Goal: Task Accomplishment & Management: Use online tool/utility

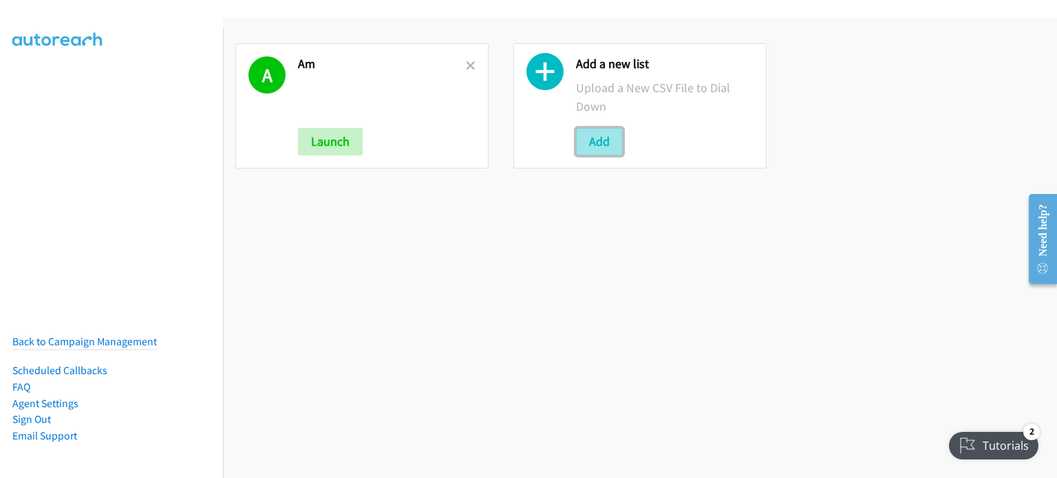
click at [605, 138] on button "Add" at bounding box center [599, 142] width 47 height 28
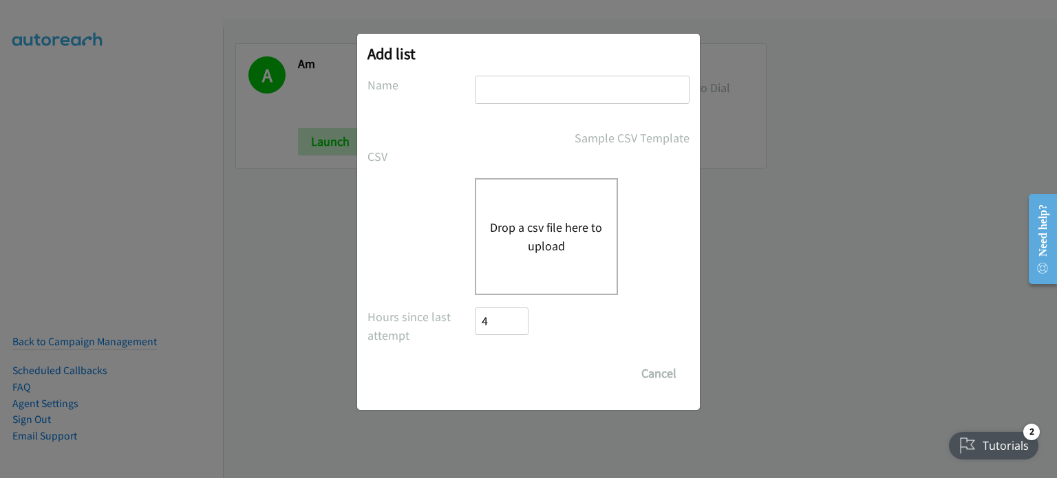
click at [552, 218] on button "Drop a csv file here to upload" at bounding box center [546, 236] width 113 height 37
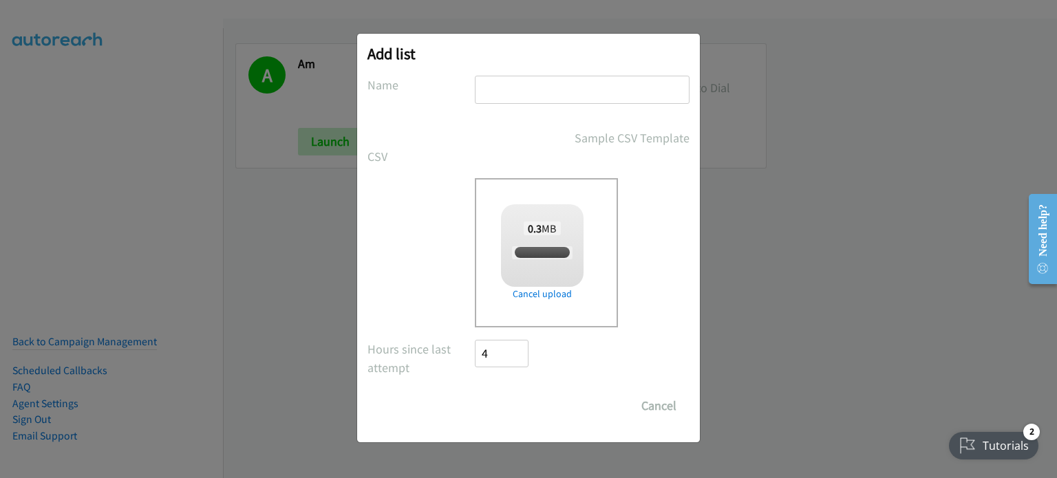
checkbox input "true"
click at [498, 82] on input "text" at bounding box center [582, 90] width 215 height 28
type input "SE"
click at [523, 402] on input "Save List" at bounding box center [511, 406] width 72 height 28
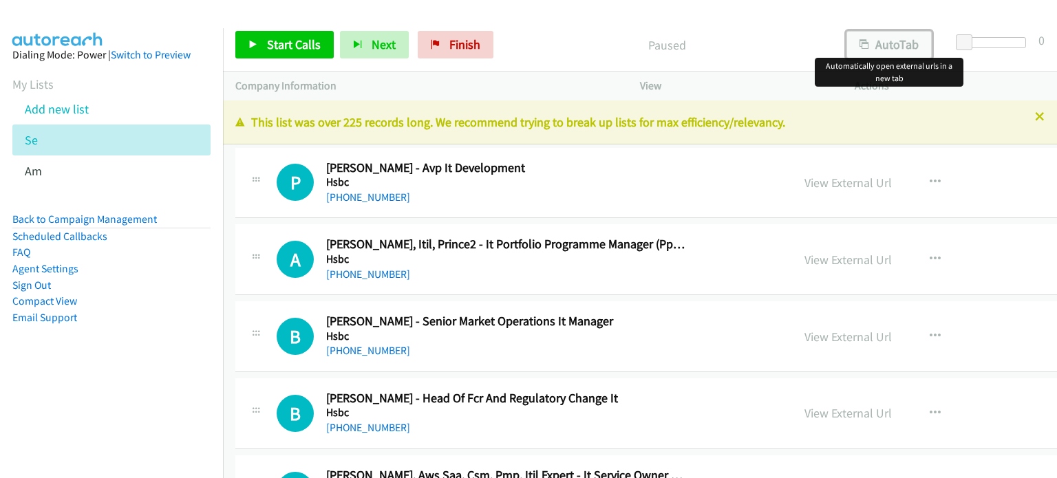
click at [887, 42] on button "AutoTab" at bounding box center [888, 45] width 85 height 28
click at [804, 182] on link "View External Url" at bounding box center [847, 183] width 87 height 16
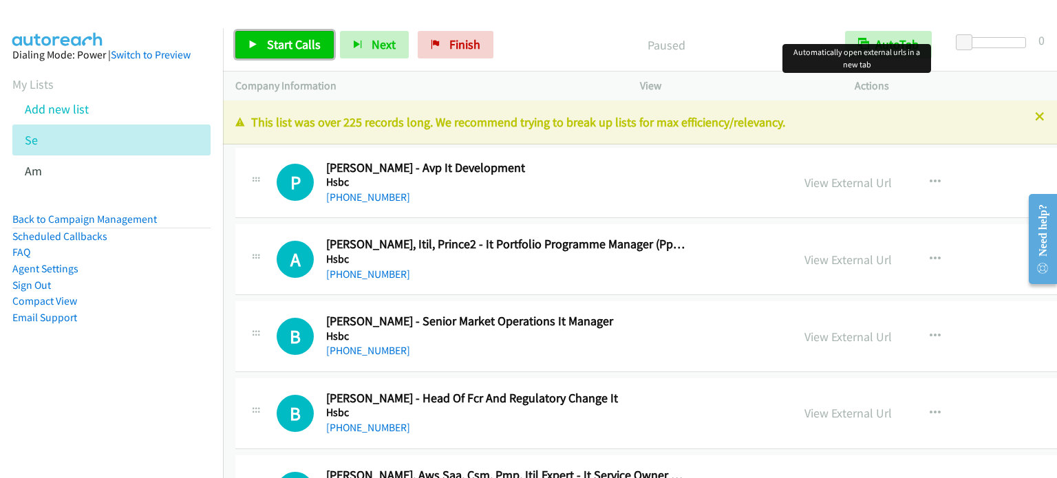
click at [294, 50] on span "Start Calls" at bounding box center [294, 44] width 54 height 16
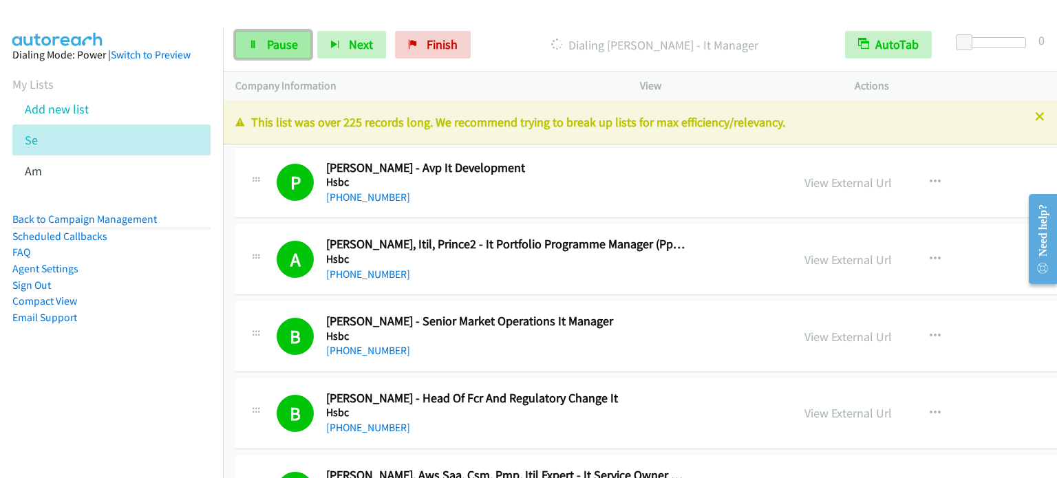
click at [281, 43] on span "Pause" at bounding box center [282, 44] width 31 height 16
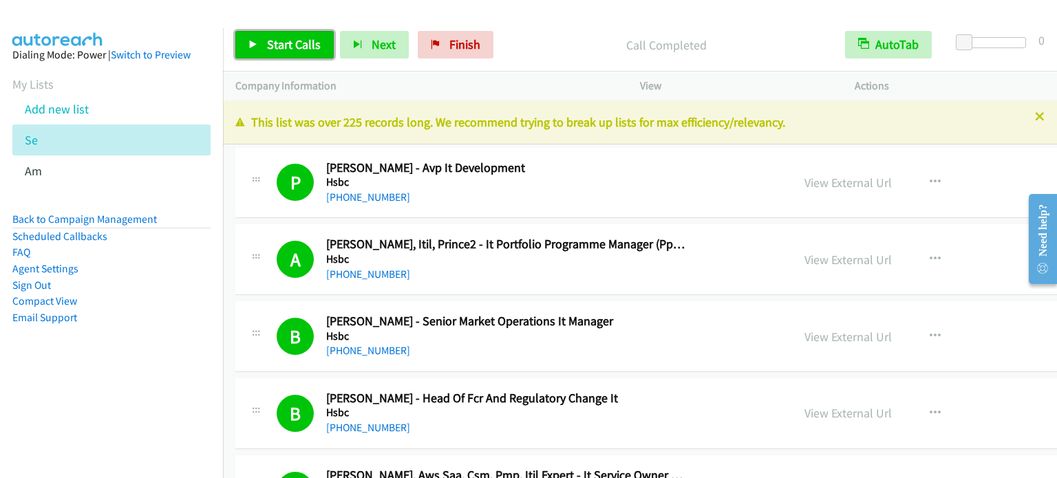
click at [310, 42] on span "Start Calls" at bounding box center [294, 44] width 54 height 16
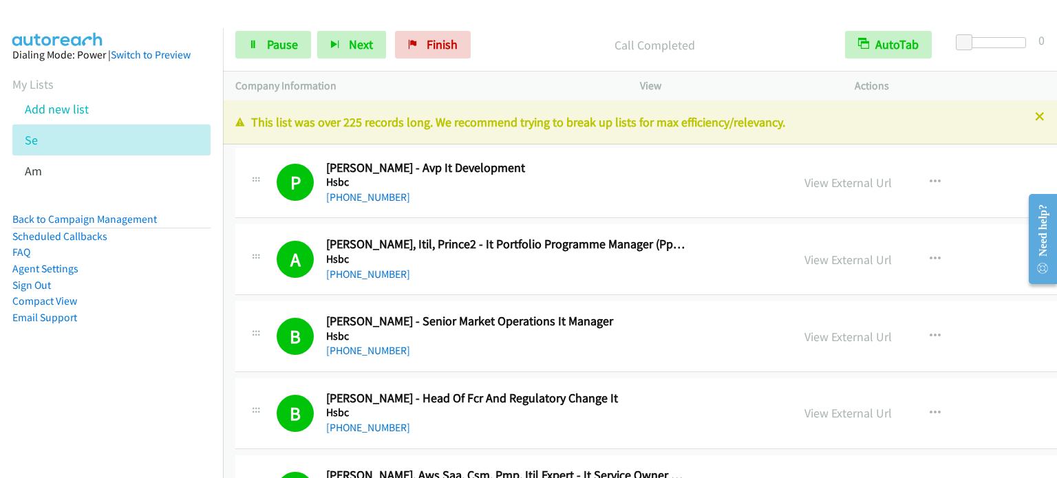
click at [154, 338] on aside "Dialing Mode: Power | Switch to Preview My Lists Add new list Se Am Back to Cam…" at bounding box center [111, 208] width 223 height 360
click at [278, 49] on span "Pause" at bounding box center [282, 44] width 31 height 16
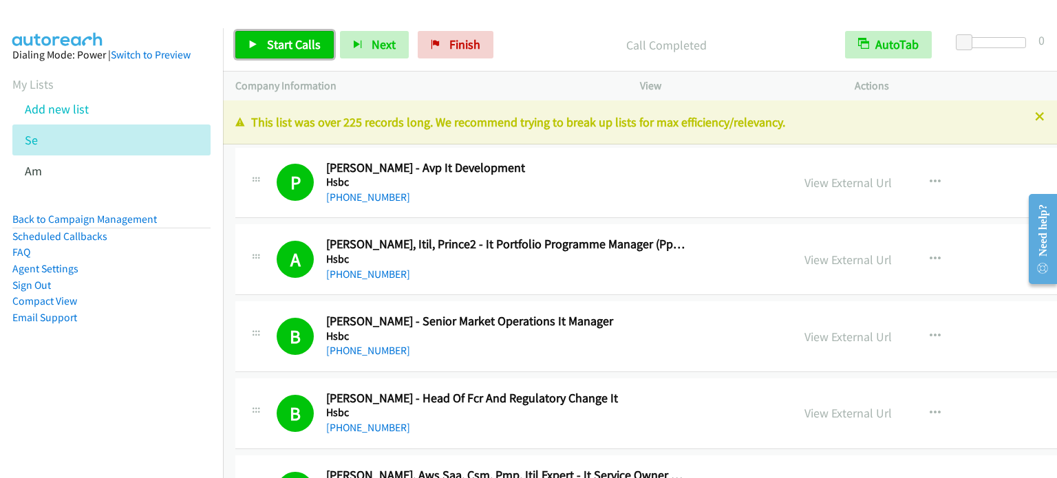
click at [296, 39] on span "Start Calls" at bounding box center [294, 44] width 54 height 16
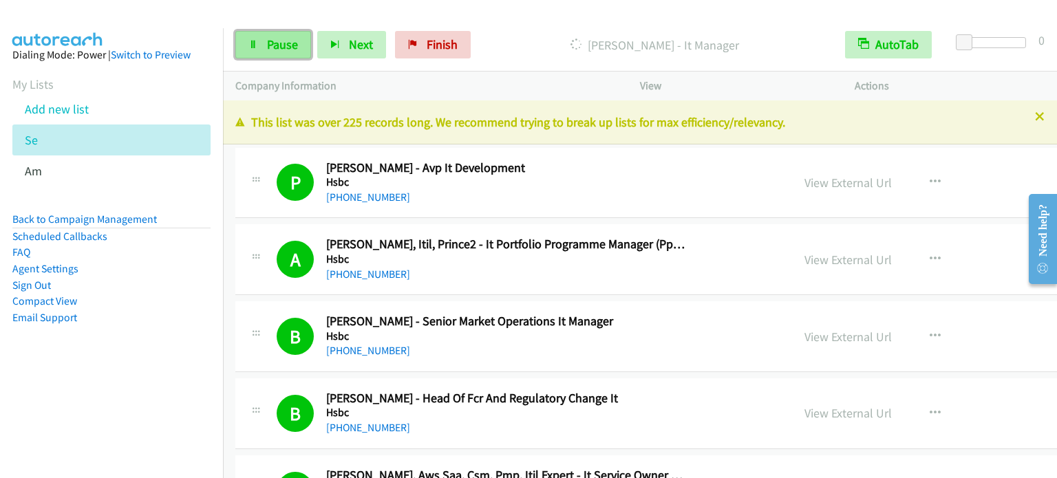
click at [267, 44] on span "Pause" at bounding box center [282, 44] width 31 height 16
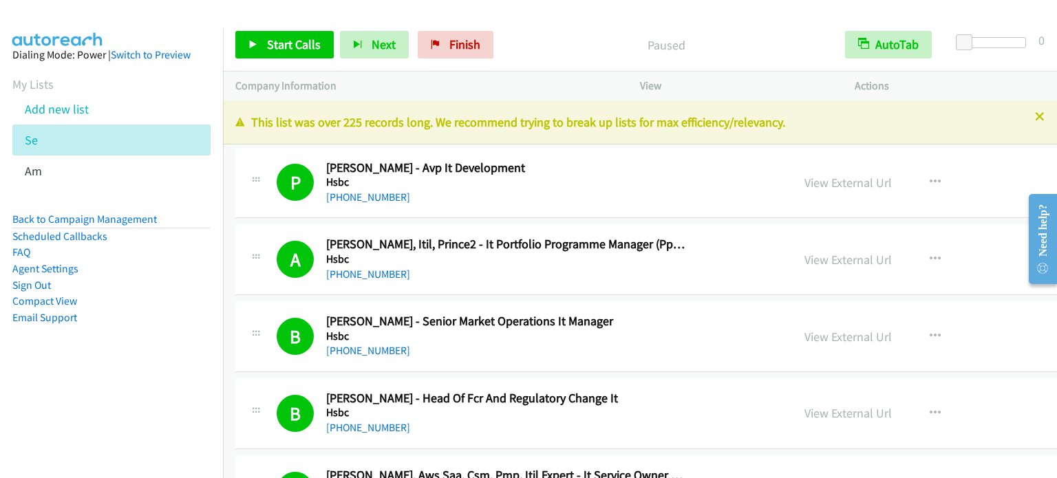
click at [147, 390] on nav "Dialing Mode: Power | Switch to Preview My Lists Add new list Se Am Back to Cam…" at bounding box center [112, 267] width 224 height 478
click at [282, 46] on span "Start Calls" at bounding box center [294, 44] width 54 height 16
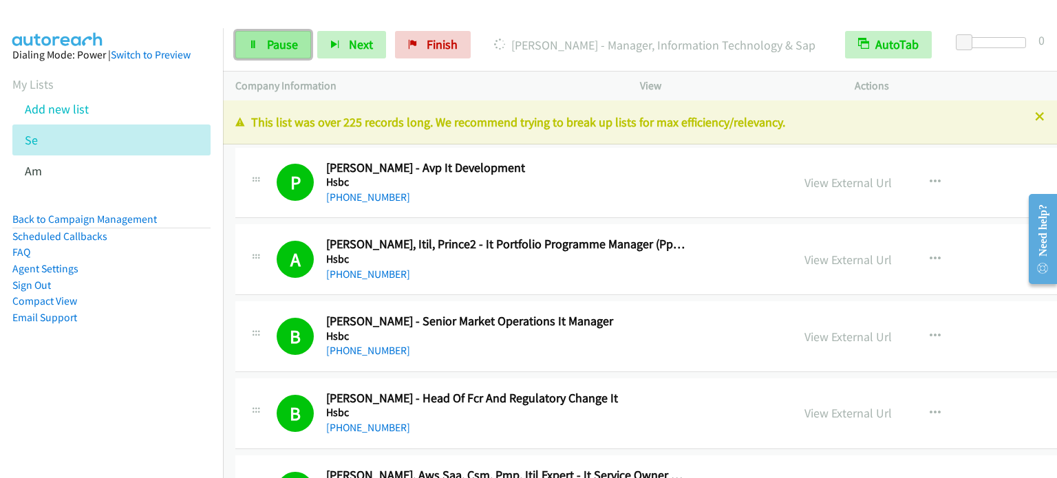
click at [267, 47] on span "Pause" at bounding box center [282, 44] width 31 height 16
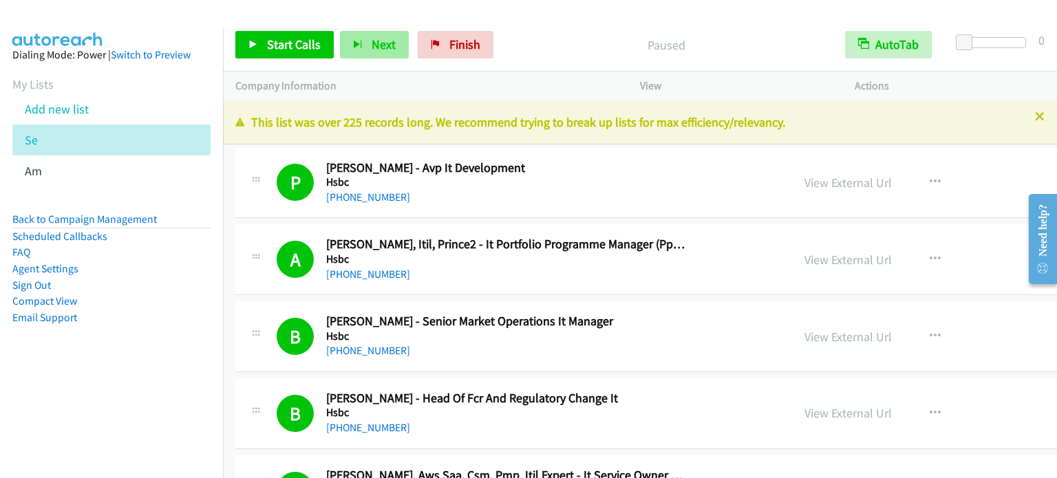
click at [170, 411] on nav "Dialing Mode: Power | Switch to Preview My Lists Add new list Se Am Back to Cam…" at bounding box center [112, 267] width 224 height 478
click at [130, 217] on link "Back to Campaign Management" at bounding box center [84, 219] width 144 height 13
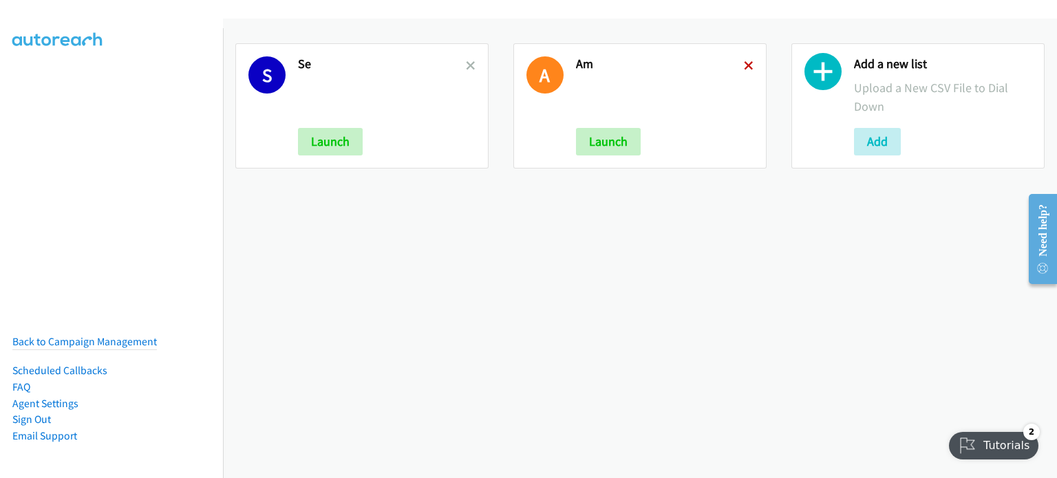
click at [744, 62] on icon at bounding box center [749, 67] width 10 height 10
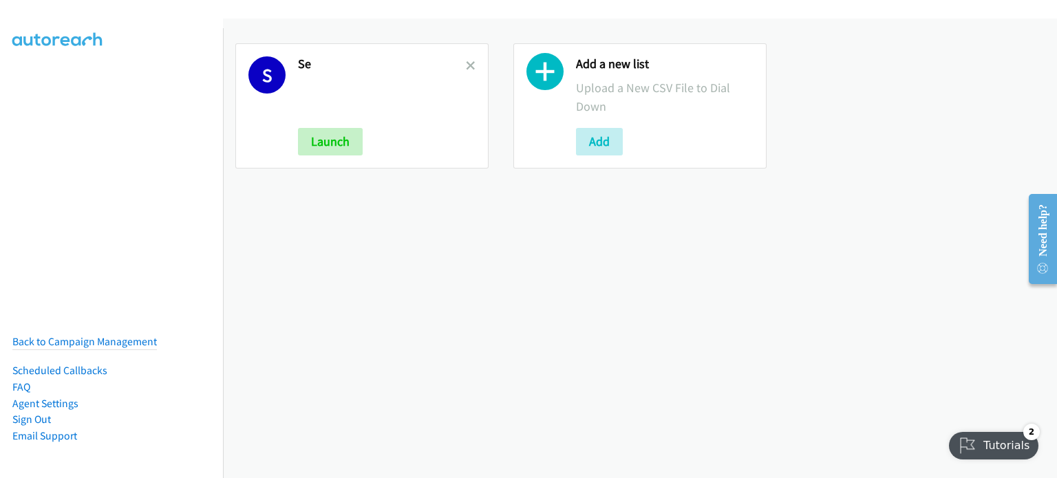
click at [258, 255] on div "S Se Launch Add a new list Upload a New CSV File to Dial Down Add" at bounding box center [640, 249] width 834 height 460
click at [610, 134] on button "Add" at bounding box center [599, 142] width 47 height 28
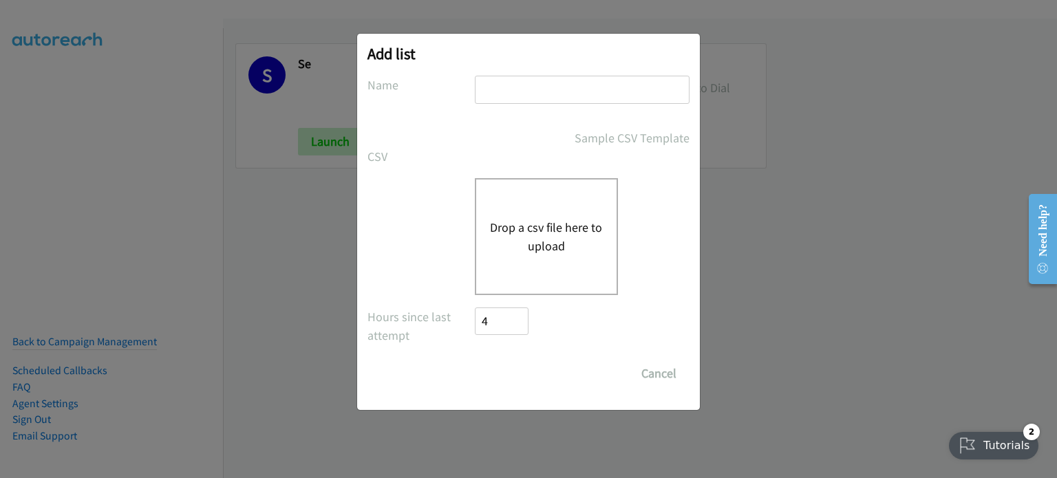
click at [556, 233] on button "Drop a csv file here to upload" at bounding box center [546, 236] width 113 height 37
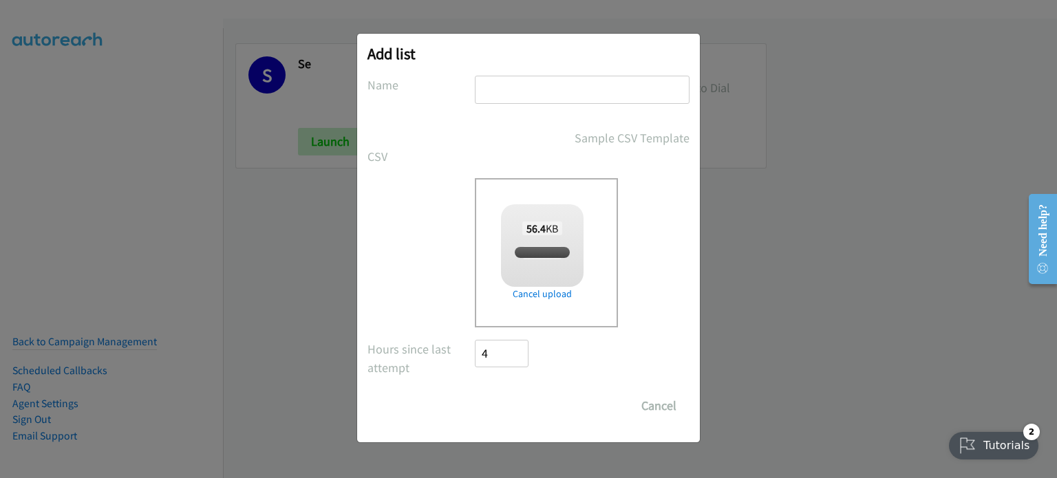
click at [519, 85] on input "text" at bounding box center [582, 90] width 215 height 28
checkbox input "true"
type input "SMB"
click at [506, 394] on input "Save List" at bounding box center [511, 406] width 72 height 28
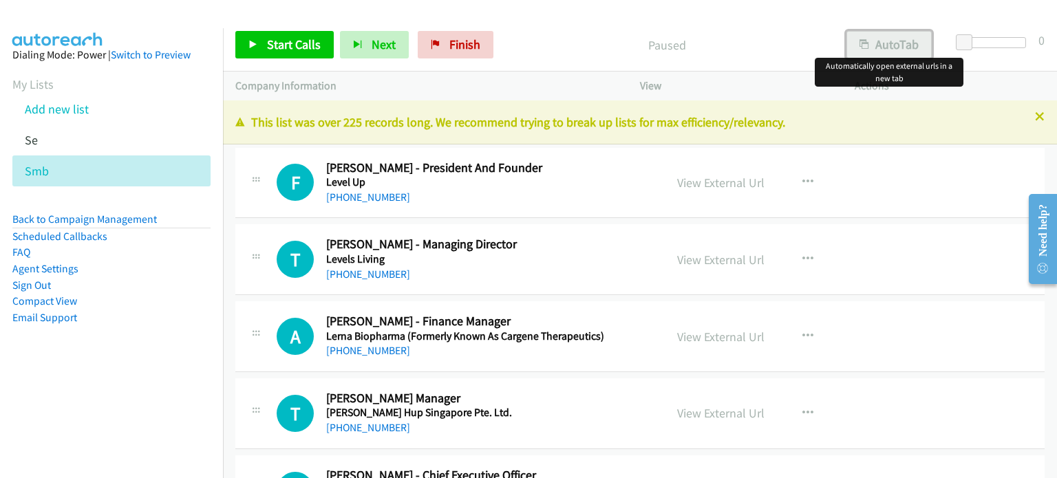
click at [885, 43] on button "AutoTab" at bounding box center [888, 45] width 85 height 28
click at [729, 181] on link "View External Url" at bounding box center [720, 183] width 87 height 16
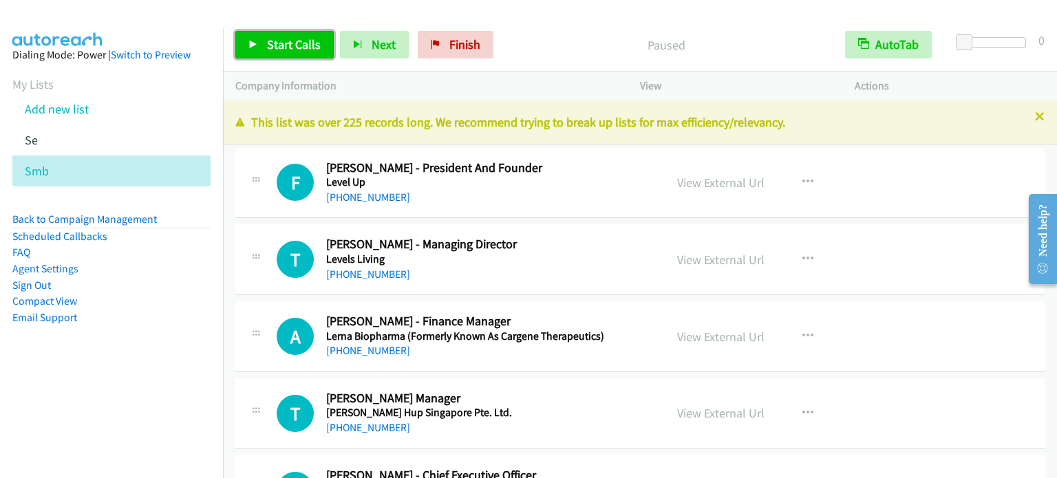
click at [287, 43] on span "Start Calls" at bounding box center [294, 44] width 54 height 16
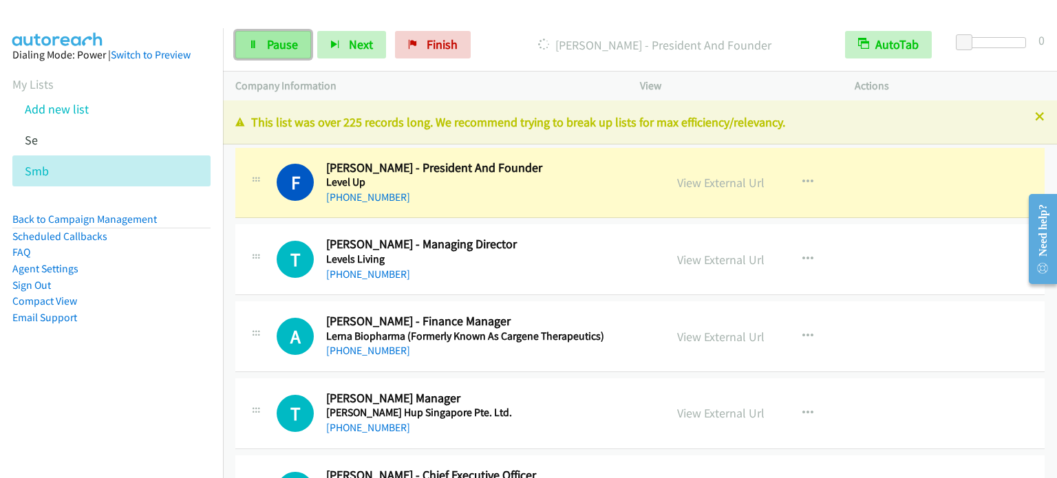
click at [286, 36] on span "Pause" at bounding box center [282, 44] width 31 height 16
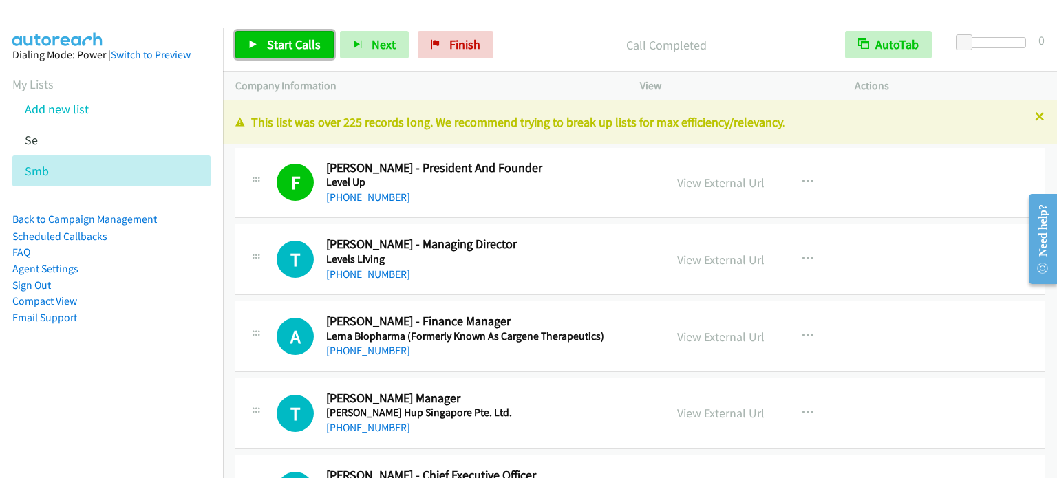
click at [277, 38] on span "Start Calls" at bounding box center [294, 44] width 54 height 16
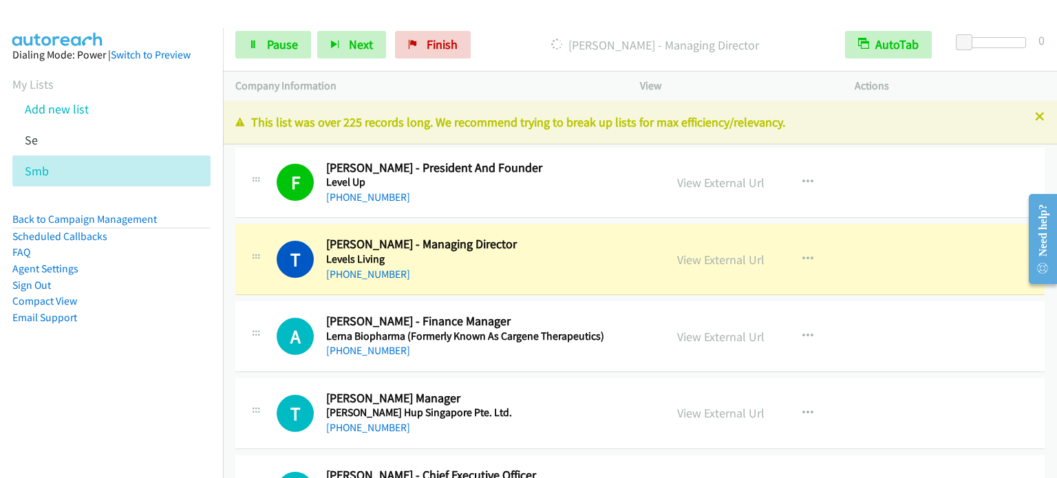
click at [179, 352] on aside "Dialing Mode: Power | Switch to Preview My Lists Add new list Se Smb Back to Ca…" at bounding box center [111, 208] width 223 height 360
click at [131, 409] on nav "Dialing Mode: Power | Switch to Preview My Lists Add new list Se Smb Back to Ca…" at bounding box center [112, 267] width 224 height 478
click at [181, 299] on li "Compact View" at bounding box center [111, 301] width 198 height 17
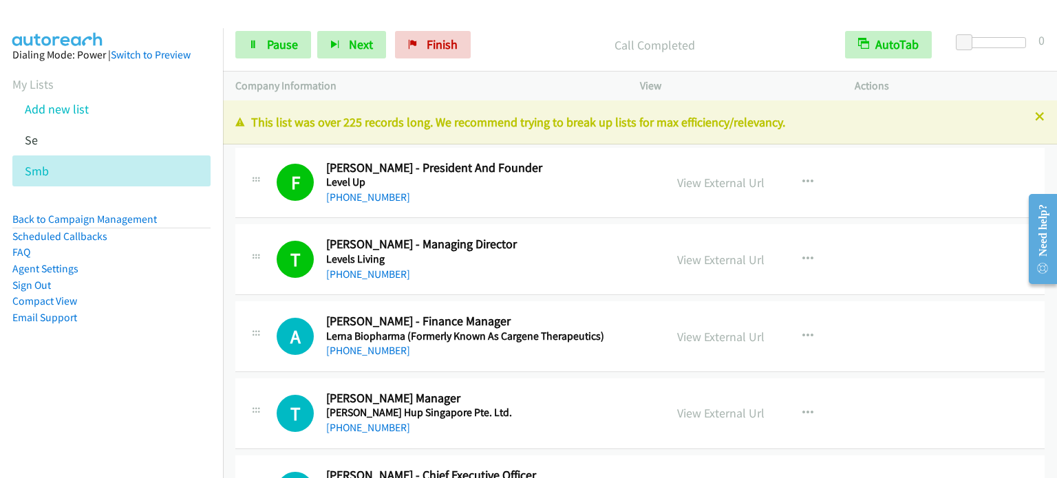
click at [106, 341] on aside "Dialing Mode: Power | Switch to Preview My Lists Add new list Se Smb Back to Ca…" at bounding box center [111, 208] width 223 height 360
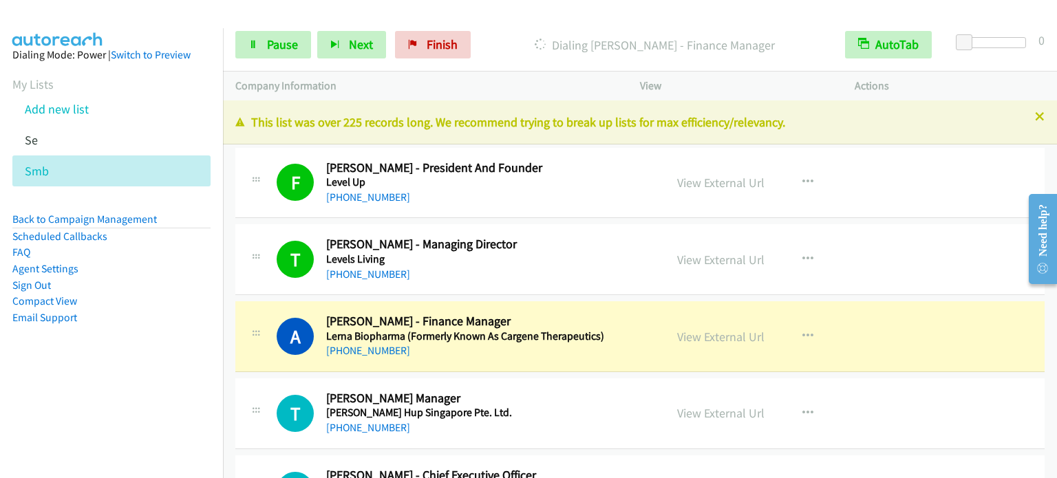
click at [127, 379] on aside "Dialing Mode: Power | Switch to Preview My Lists Add new list Se Smb Back to Ca…" at bounding box center [111, 208] width 223 height 360
click at [142, 384] on aside "Dialing Mode: Power | Switch to Preview My Lists Add new list Se Smb Back to Ca…" at bounding box center [111, 208] width 223 height 360
click at [142, 391] on nav "Dialing Mode: Power | Switch to Preview My Lists Add new list Se Smb Back to Ca…" at bounding box center [112, 267] width 224 height 478
click at [88, 409] on nav "Dialing Mode: Power | Switch to Preview My Lists Add new list Se Smb Back to Ca…" at bounding box center [112, 267] width 224 height 478
click at [288, 47] on span "Pause" at bounding box center [282, 44] width 31 height 16
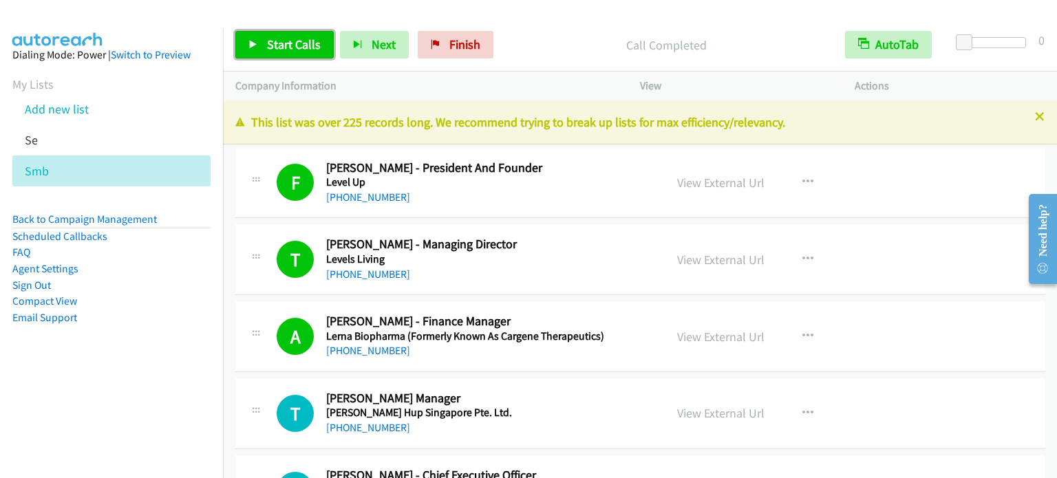
click at [267, 39] on span "Start Calls" at bounding box center [294, 44] width 54 height 16
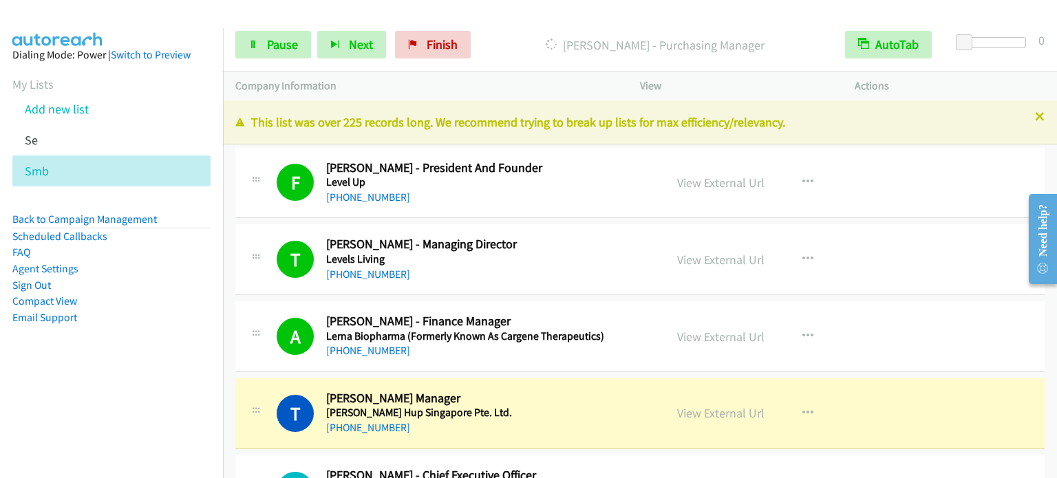
click at [177, 339] on aside "Dialing Mode: Power | Switch to Preview My Lists Add new list Se Smb Back to Ca…" at bounding box center [111, 208] width 223 height 360
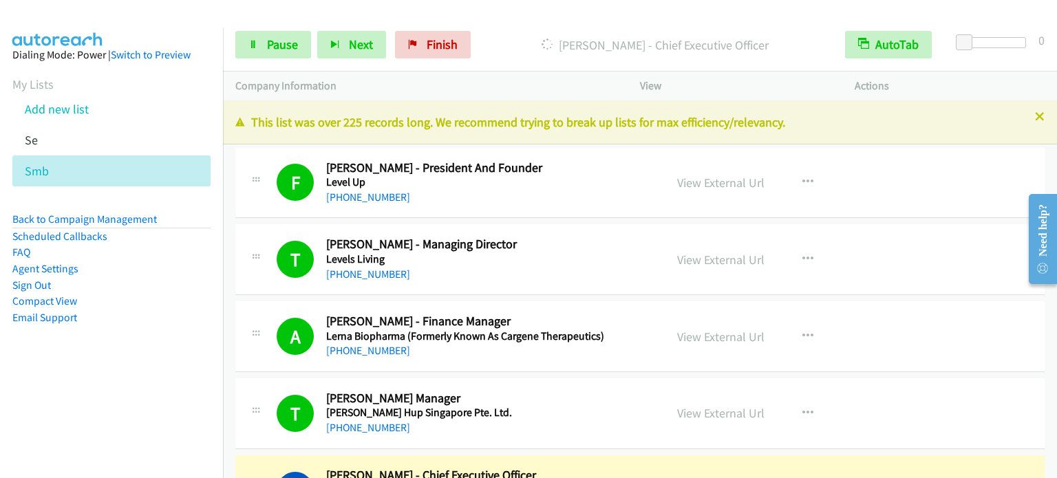
drag, startPoint x: 134, startPoint y: 376, endPoint x: 164, endPoint y: 331, distance: 54.2
click at [134, 376] on aside "Dialing Mode: Power | Switch to Preview My Lists Add new list Se Smb Back to Ca…" at bounding box center [111, 208] width 223 height 360
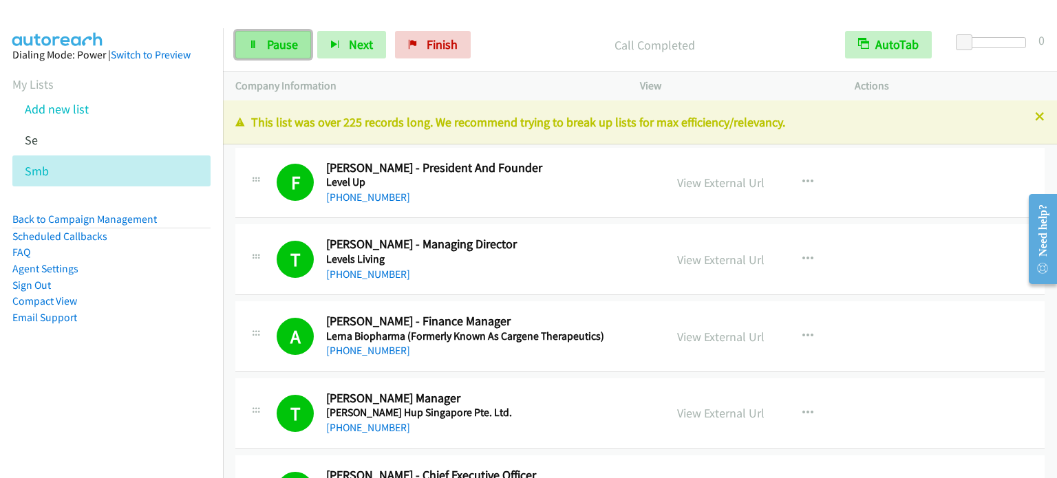
click at [275, 39] on span "Pause" at bounding box center [282, 44] width 31 height 16
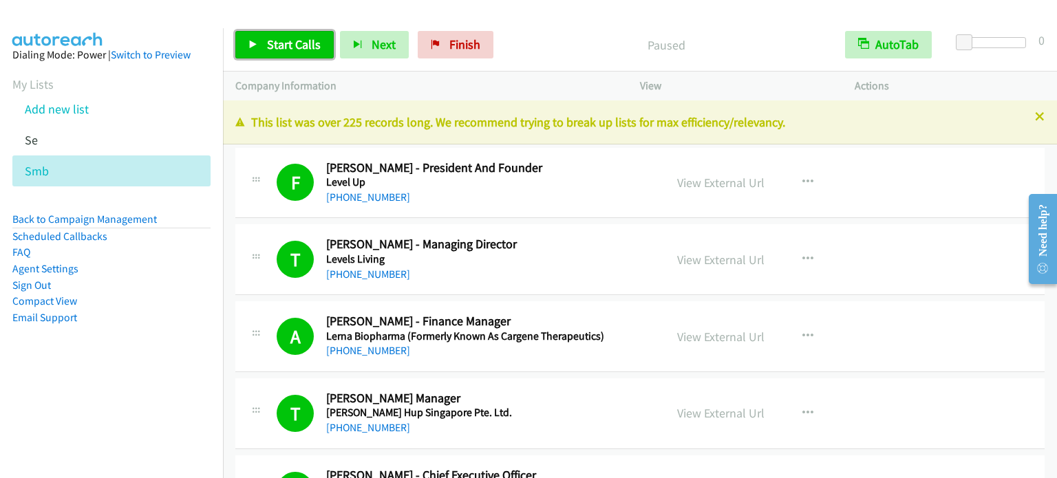
click at [279, 51] on span "Start Calls" at bounding box center [294, 44] width 54 height 16
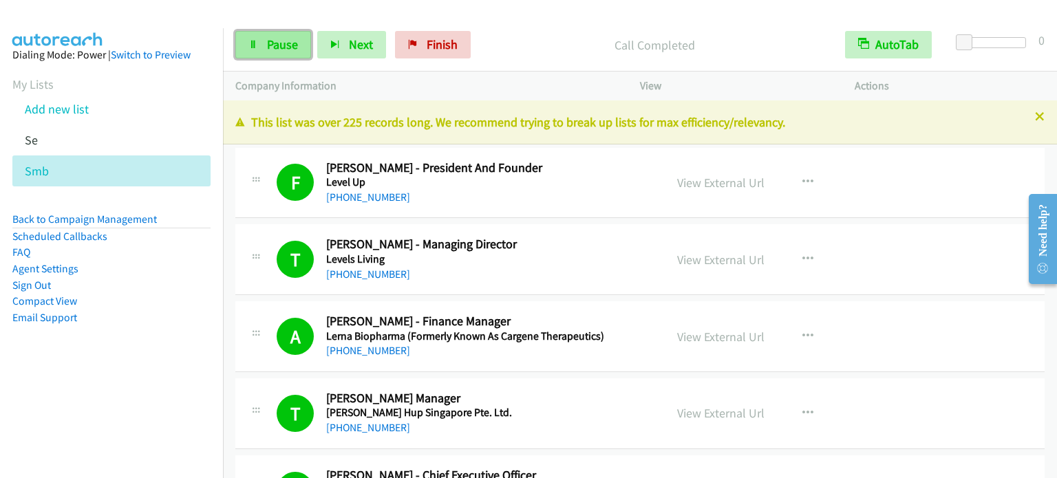
click at [279, 46] on span "Pause" at bounding box center [282, 44] width 31 height 16
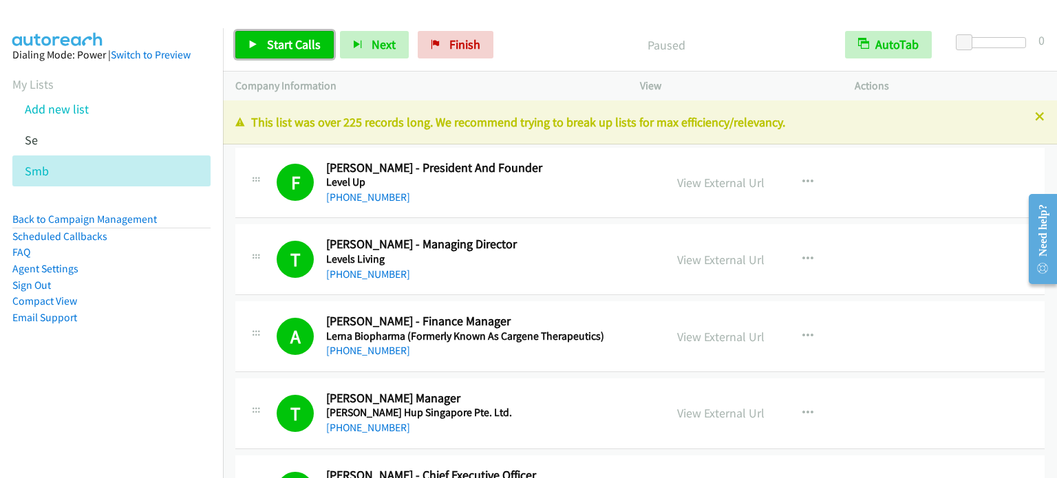
click at [271, 41] on span "Start Calls" at bounding box center [294, 44] width 54 height 16
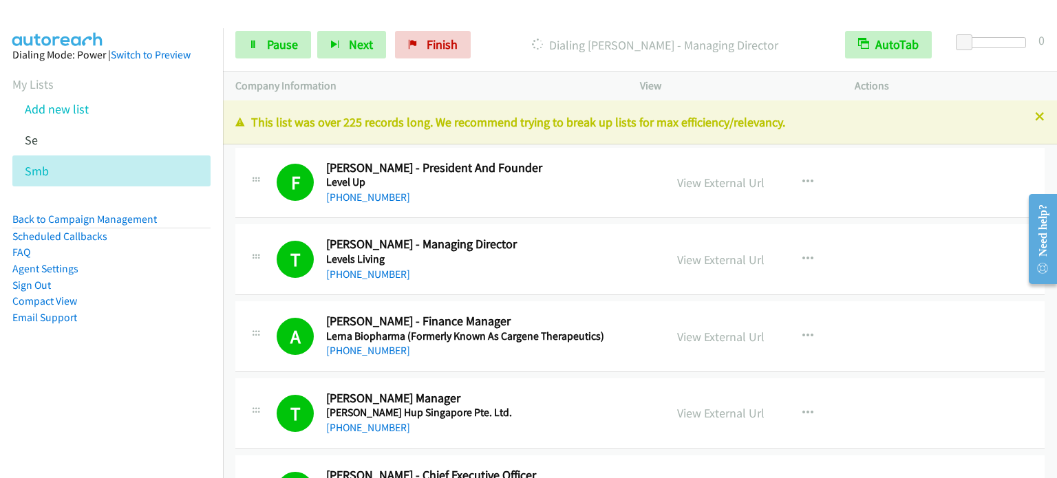
click at [103, 342] on aside "Dialing Mode: Power | Switch to Preview My Lists Add new list Se Smb Back to Ca…" at bounding box center [111, 208] width 223 height 360
drag, startPoint x: 261, startPoint y: 42, endPoint x: 283, endPoint y: 27, distance: 27.3
click at [261, 42] on link "Pause" at bounding box center [273, 45] width 76 height 28
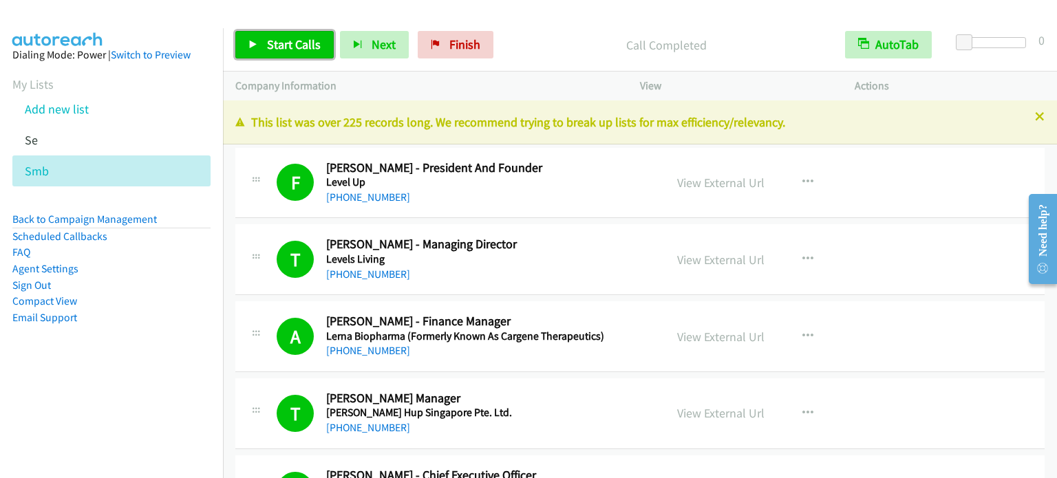
click at [264, 45] on link "Start Calls" at bounding box center [284, 45] width 98 height 28
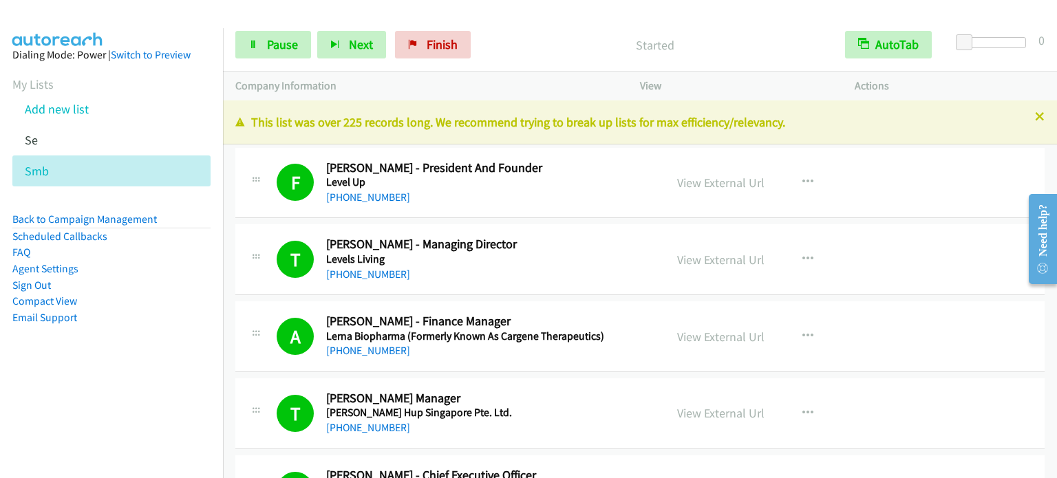
drag, startPoint x: 181, startPoint y: 367, endPoint x: 193, endPoint y: 323, distance: 45.6
click at [181, 367] on aside "Dialing Mode: Power | Switch to Preview My Lists Add new list Se Smb Back to Ca…" at bounding box center [111, 208] width 223 height 360
click at [264, 47] on link "Pause" at bounding box center [273, 45] width 76 height 28
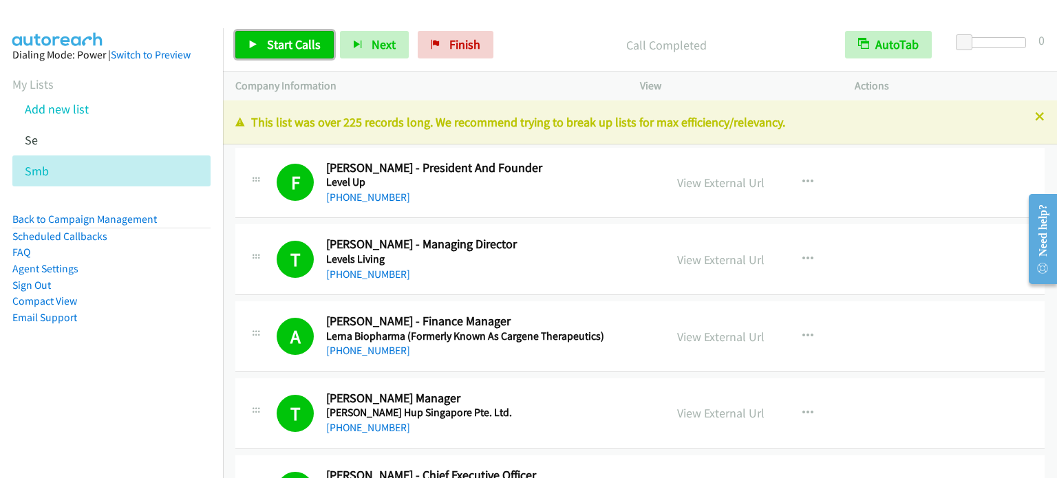
click at [281, 42] on span "Start Calls" at bounding box center [294, 44] width 54 height 16
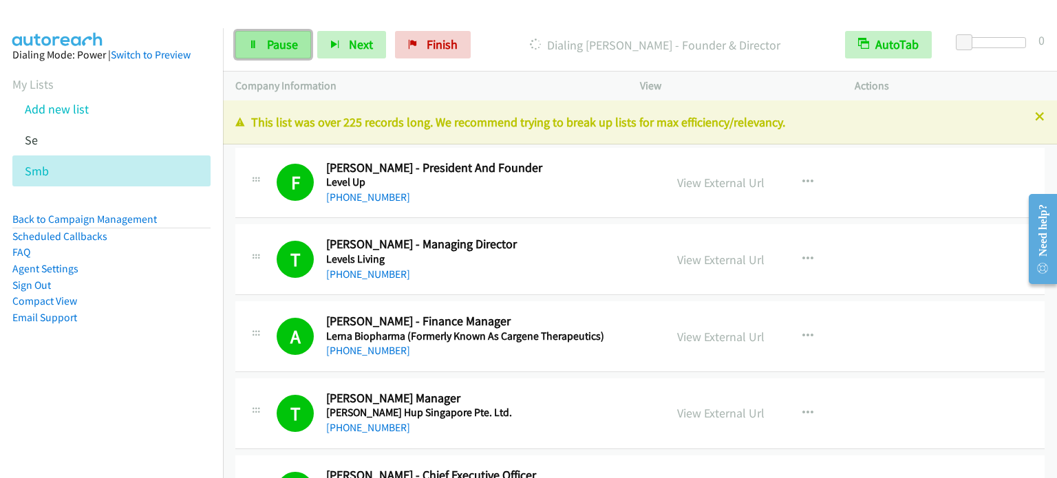
click at [269, 49] on span "Pause" at bounding box center [282, 44] width 31 height 16
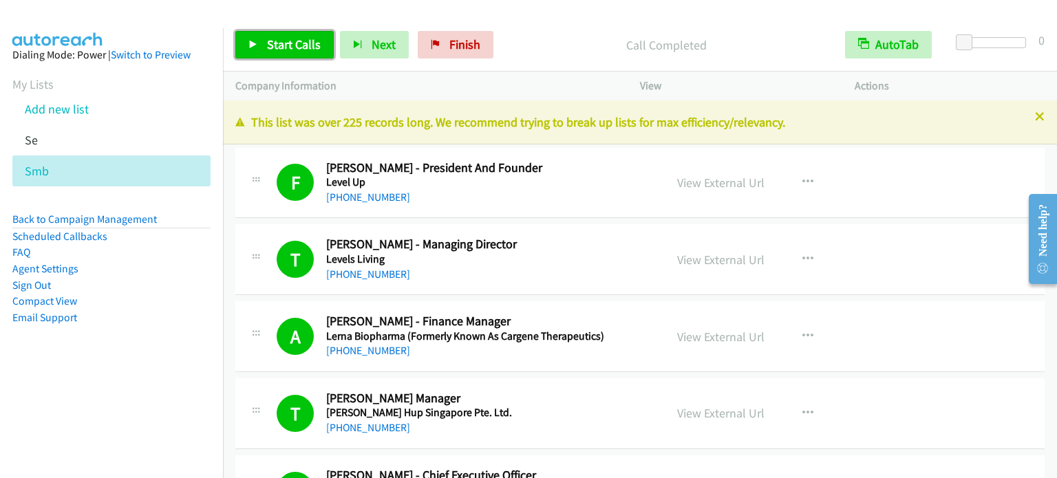
click at [286, 43] on span "Start Calls" at bounding box center [294, 44] width 54 height 16
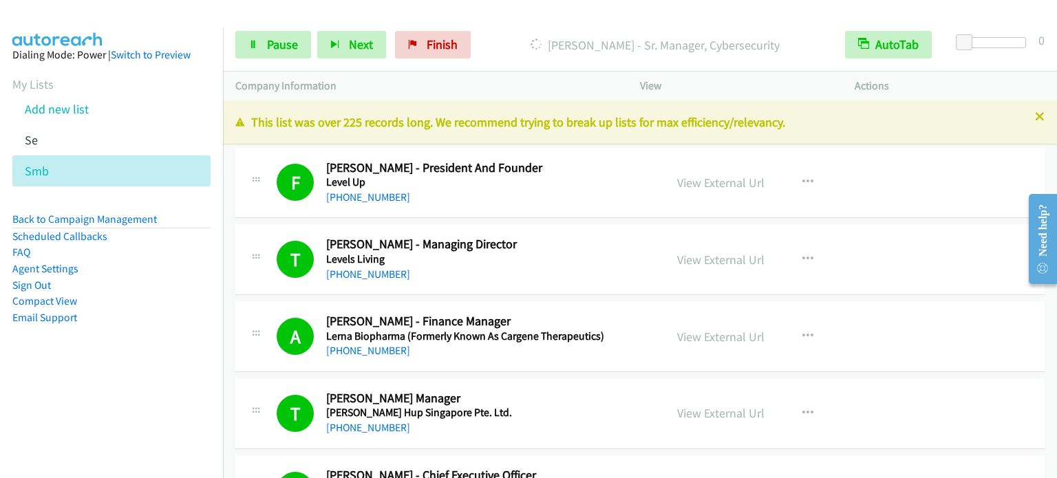
click at [58, 411] on nav "Dialing Mode: Power | Switch to Preview My Lists Add new list Se Smb Back to Ca…" at bounding box center [112, 267] width 224 height 478
click at [270, 52] on link "Pause" at bounding box center [273, 45] width 76 height 28
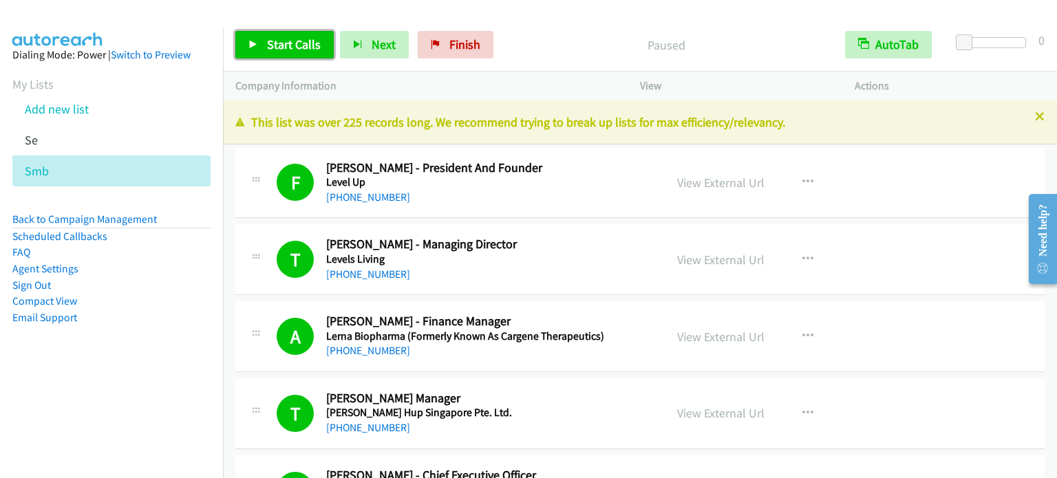
click at [286, 41] on span "Start Calls" at bounding box center [294, 44] width 54 height 16
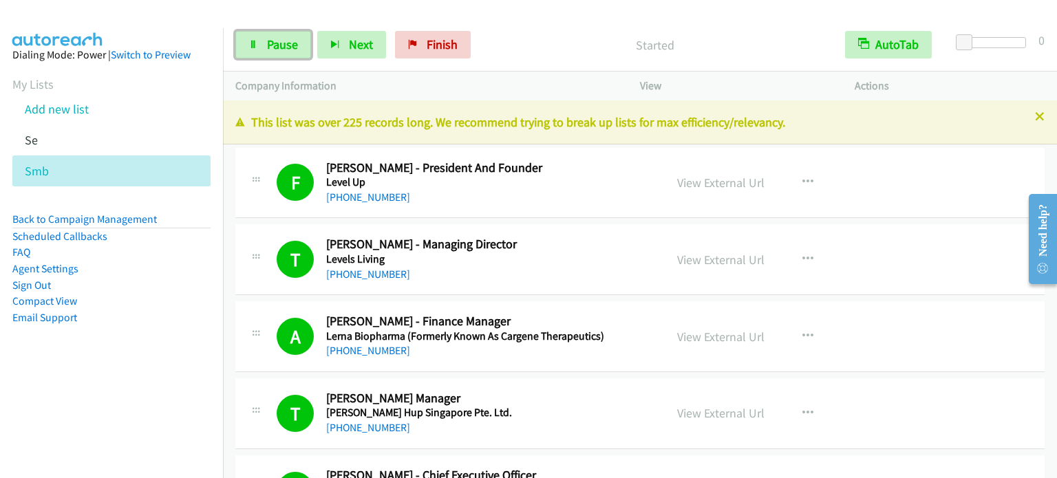
click at [286, 41] on span "Pause" at bounding box center [282, 44] width 31 height 16
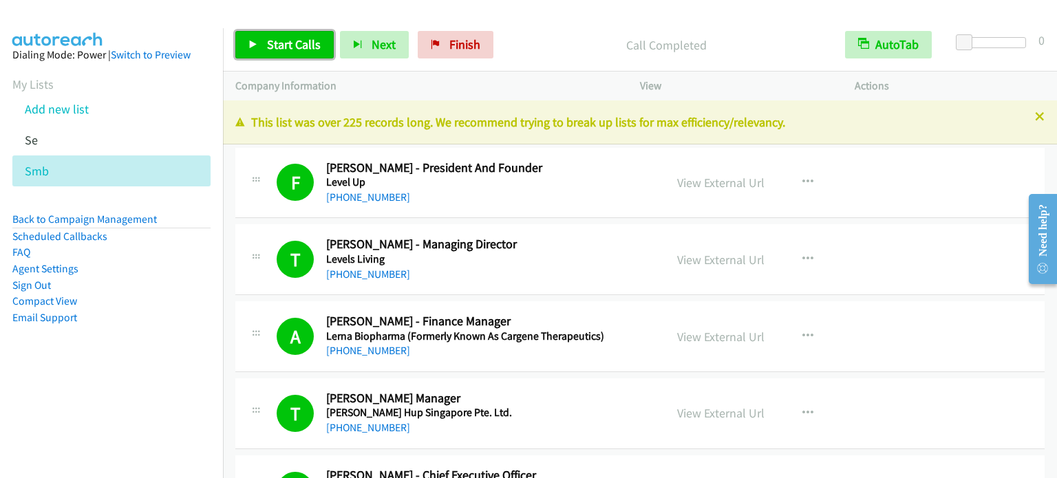
click at [297, 44] on span "Start Calls" at bounding box center [294, 44] width 54 height 16
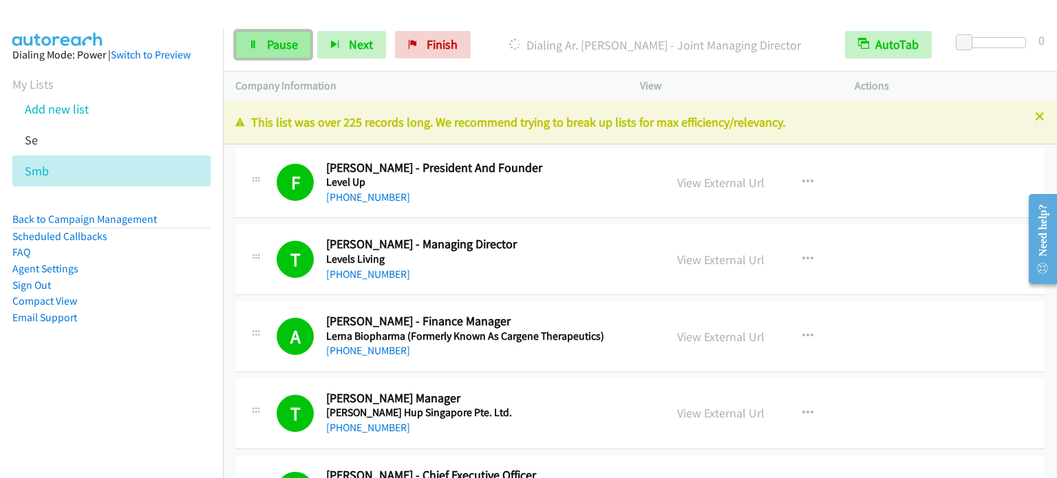
click at [291, 39] on span "Pause" at bounding box center [282, 44] width 31 height 16
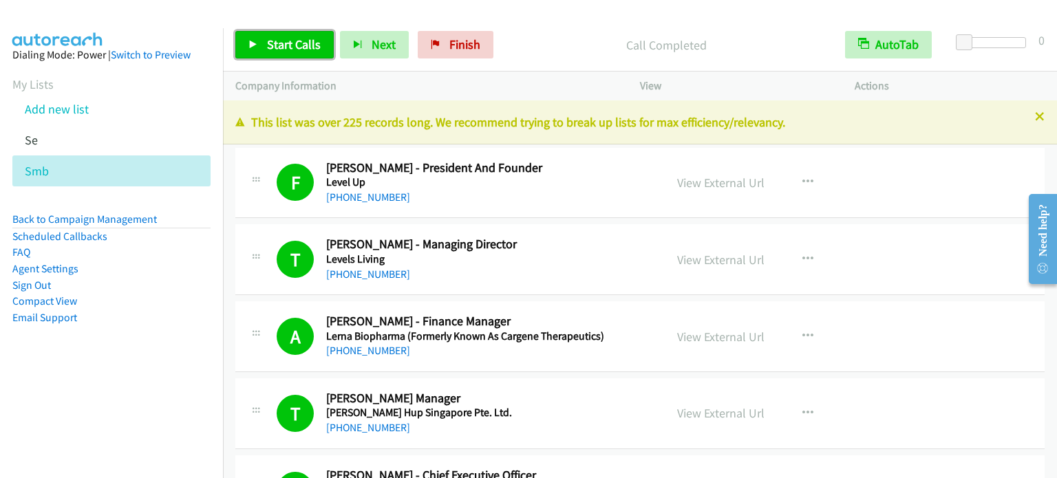
click at [293, 41] on span "Start Calls" at bounding box center [294, 44] width 54 height 16
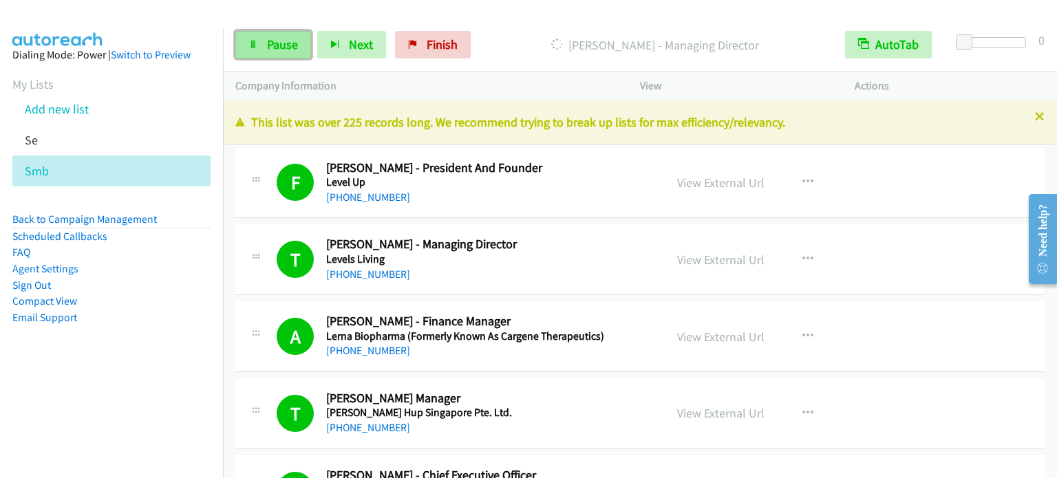
click at [279, 45] on span "Pause" at bounding box center [282, 44] width 31 height 16
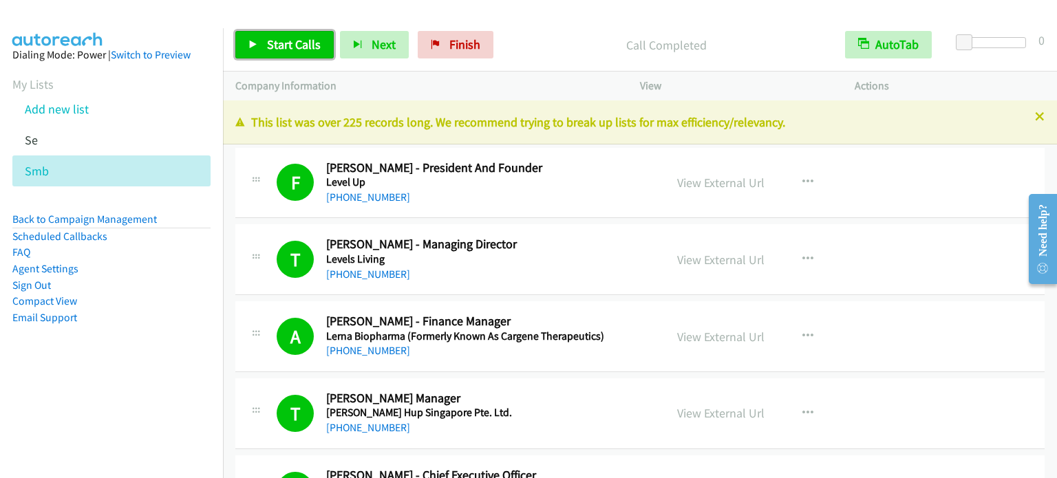
click at [269, 46] on span "Start Calls" at bounding box center [294, 44] width 54 height 16
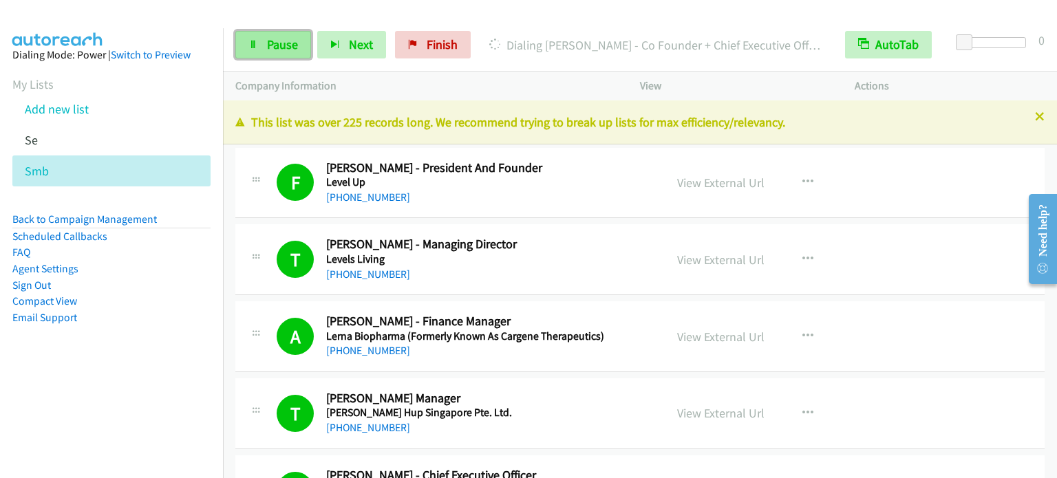
click at [278, 46] on span "Pause" at bounding box center [282, 44] width 31 height 16
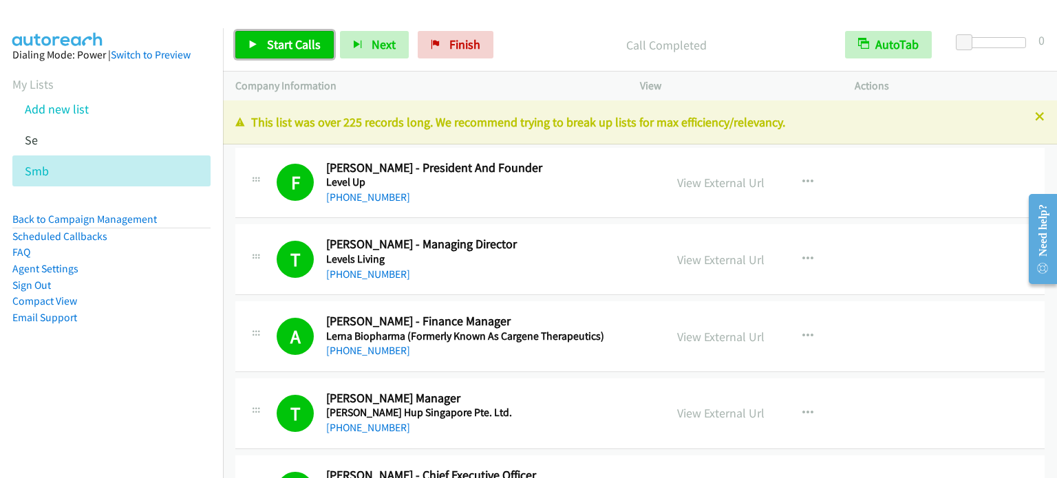
click at [288, 45] on span "Start Calls" at bounding box center [294, 44] width 54 height 16
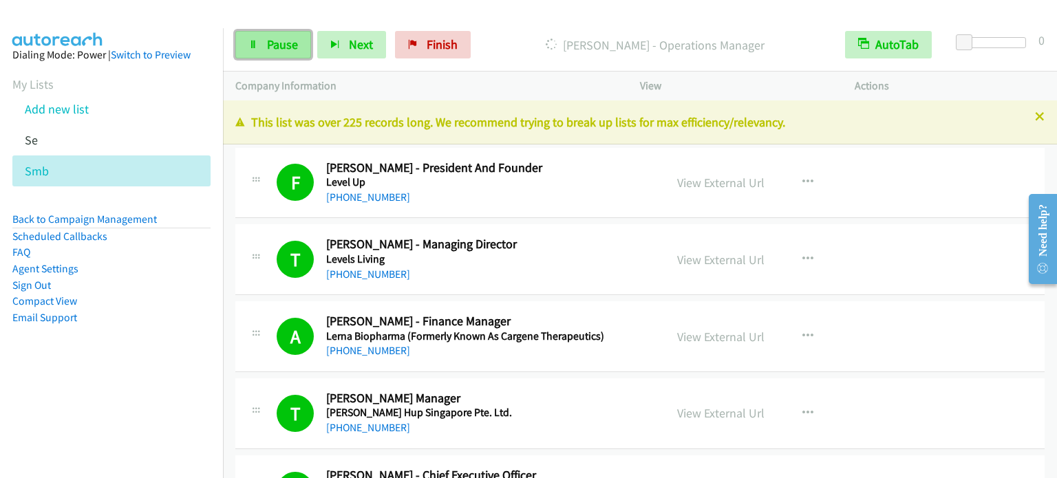
click at [293, 42] on span "Pause" at bounding box center [282, 44] width 31 height 16
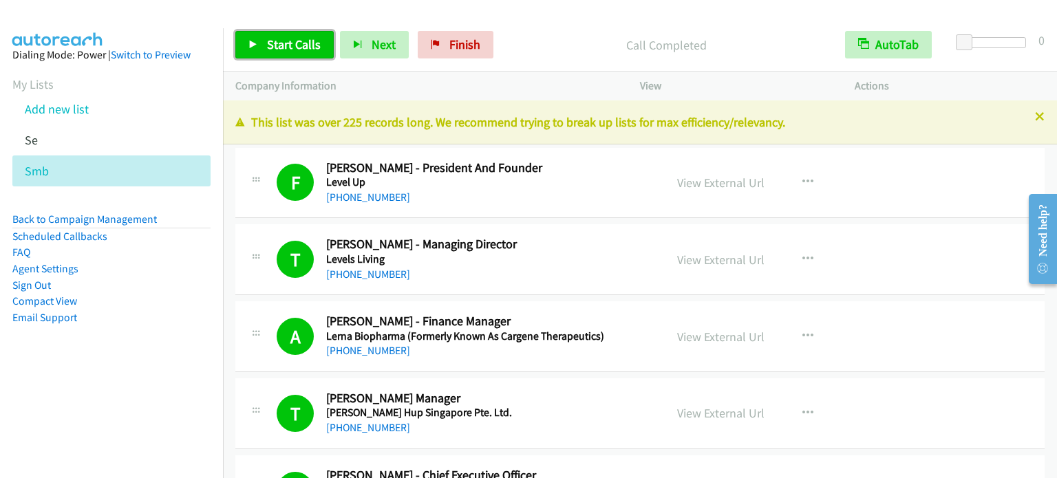
click at [301, 41] on span "Start Calls" at bounding box center [294, 44] width 54 height 16
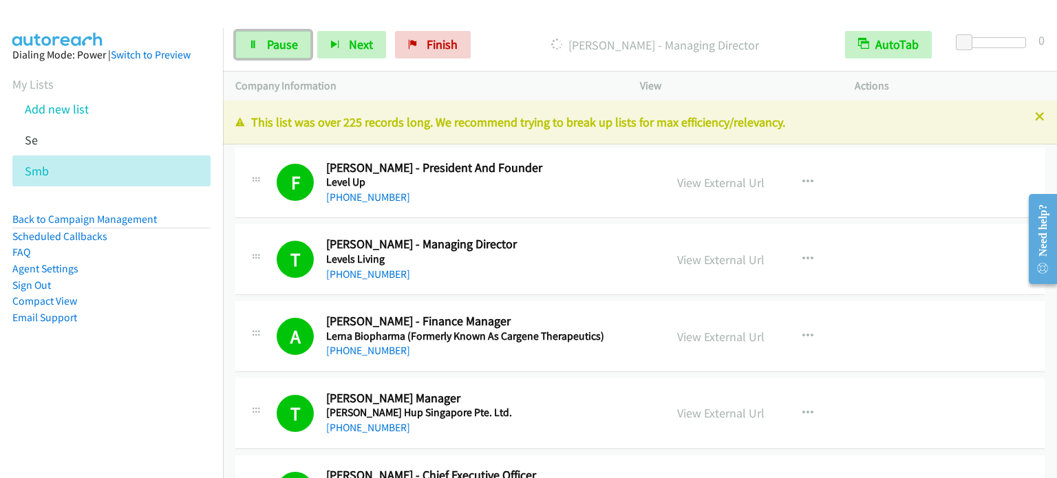
drag, startPoint x: 288, startPoint y: 36, endPoint x: 553, endPoint y: 341, distance: 404.3
click at [288, 36] on span "Pause" at bounding box center [282, 44] width 31 height 16
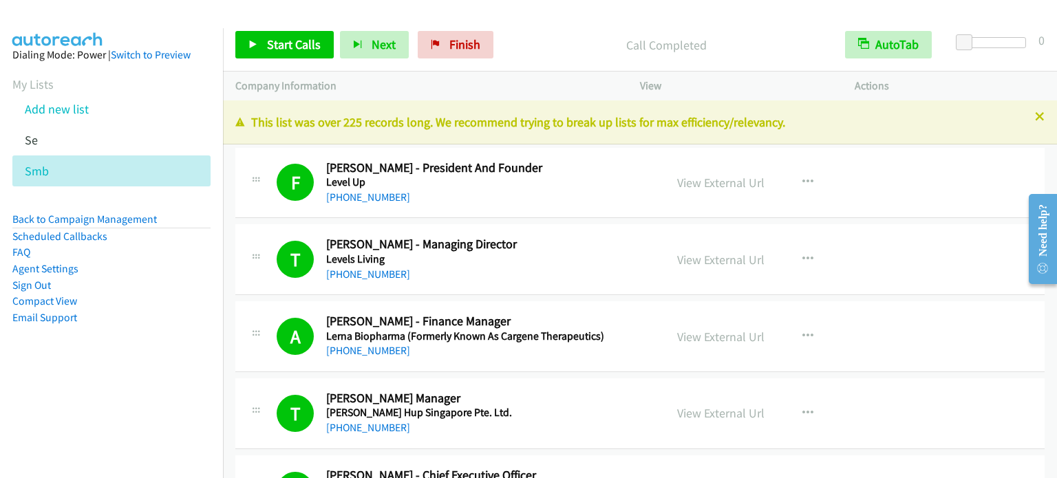
click at [158, 358] on aside "Dialing Mode: Power | Switch to Preview My Lists Add new list Se Smb Back to Ca…" at bounding box center [111, 208] width 223 height 360
click at [154, 378] on aside "Dialing Mode: Power | Switch to Preview My Lists Add new list Se Smb Back to Ca…" at bounding box center [111, 208] width 223 height 360
click at [294, 35] on link "Start Calls" at bounding box center [284, 45] width 98 height 28
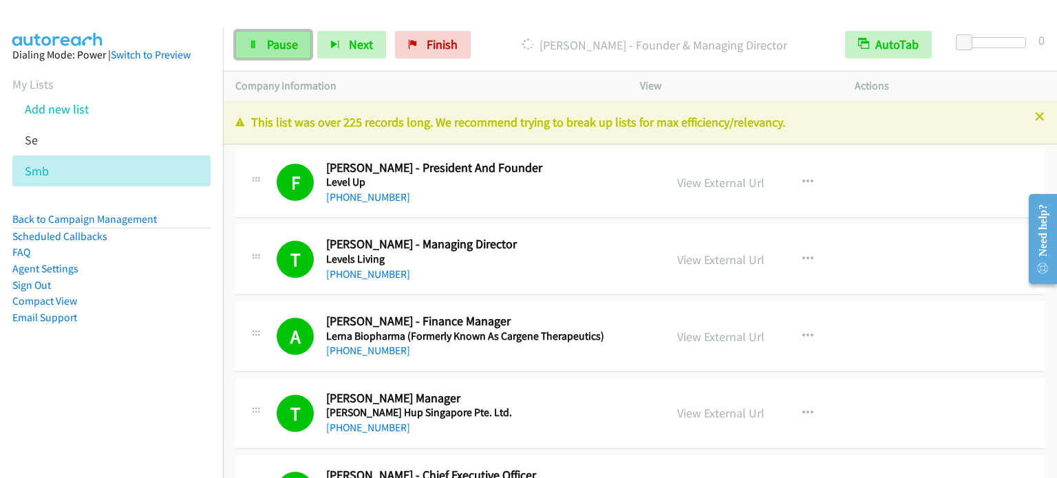
click at [270, 38] on span "Pause" at bounding box center [282, 44] width 31 height 16
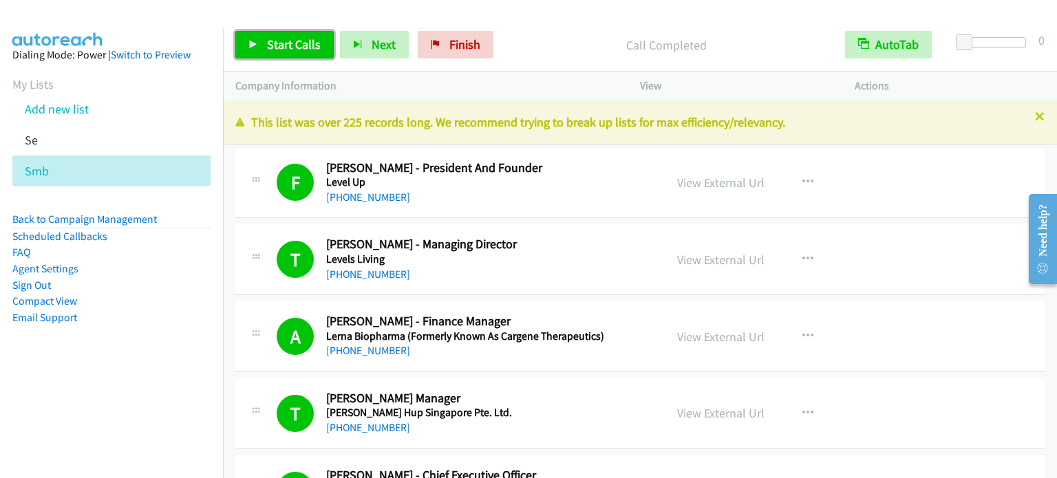
click at [297, 43] on span "Start Calls" at bounding box center [294, 44] width 54 height 16
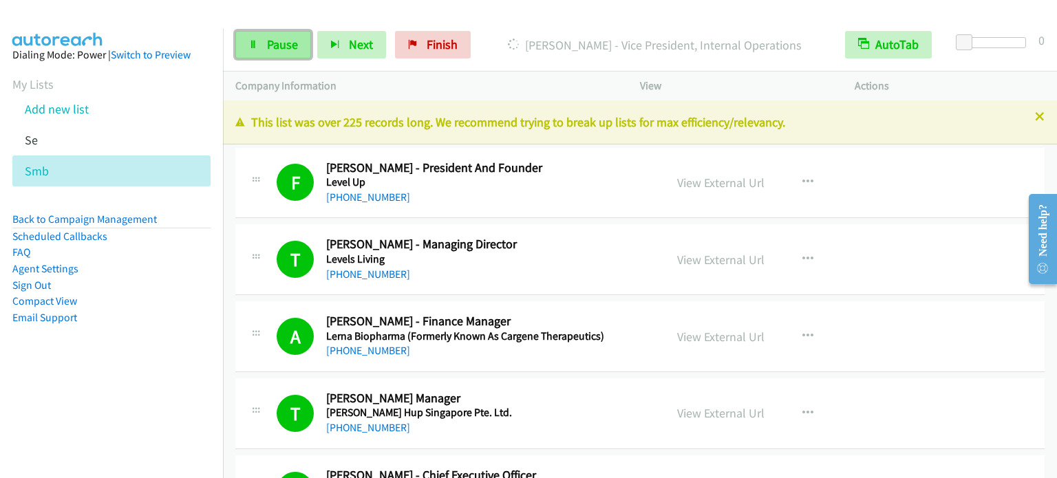
click at [264, 50] on link "Pause" at bounding box center [273, 45] width 76 height 28
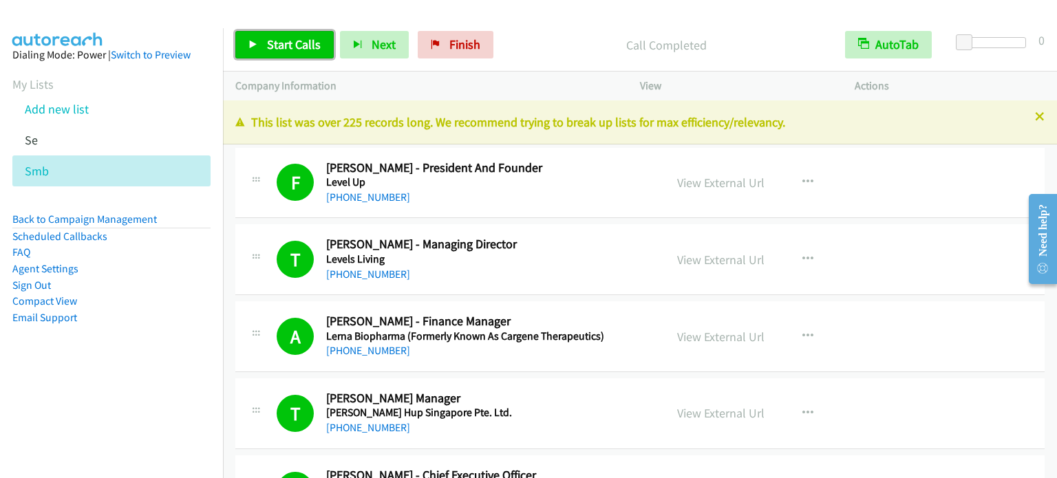
drag, startPoint x: 288, startPoint y: 41, endPoint x: 336, endPoint y: 6, distance: 60.0
click at [288, 41] on span "Start Calls" at bounding box center [294, 44] width 54 height 16
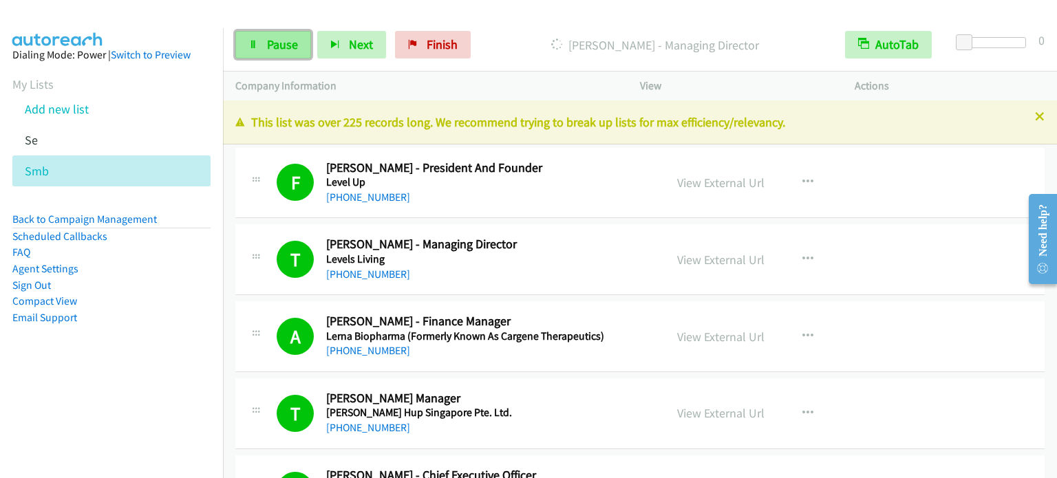
click at [285, 52] on link "Pause" at bounding box center [273, 45] width 76 height 28
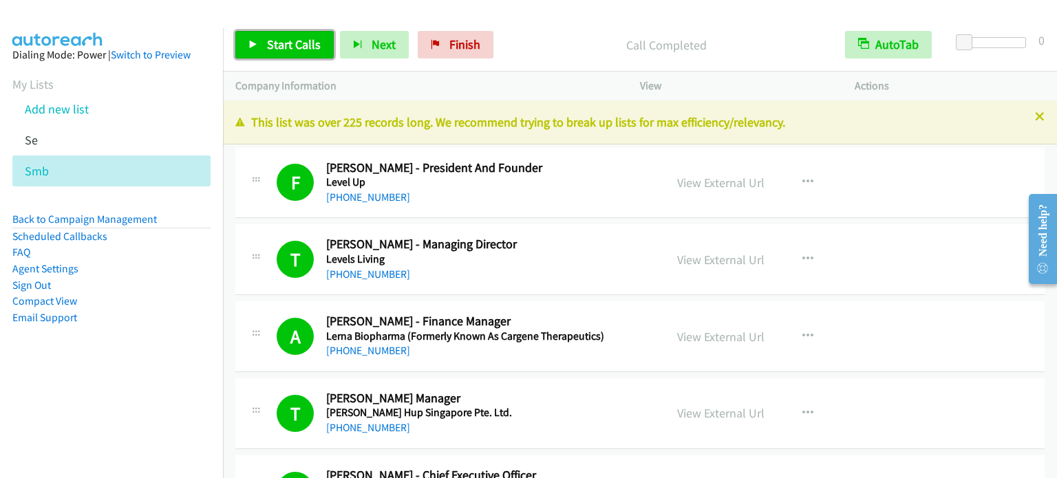
click at [288, 44] on span "Start Calls" at bounding box center [294, 44] width 54 height 16
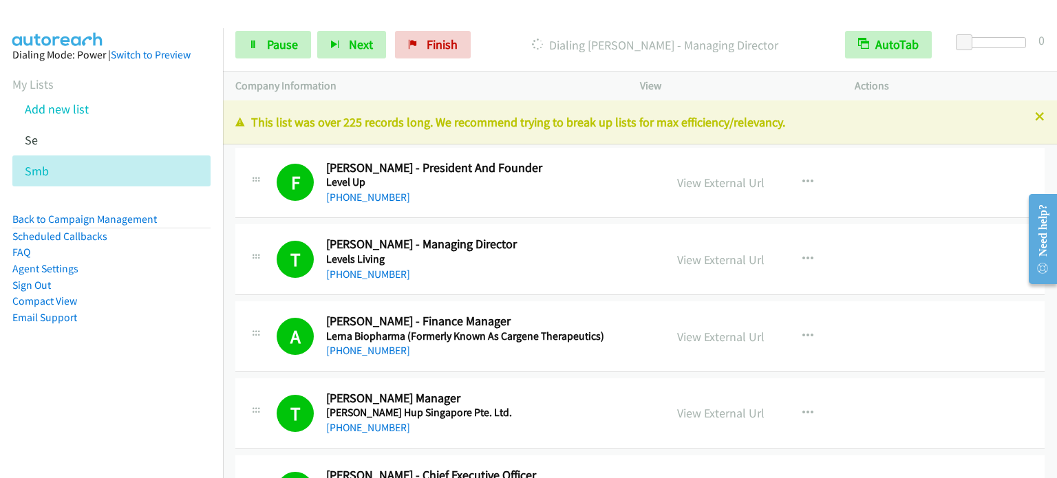
click at [122, 354] on aside "Dialing Mode: Power | Switch to Preview My Lists Add new list Se Smb Back to Ca…" at bounding box center [111, 208] width 223 height 360
click at [94, 364] on aside "Dialing Mode: Power | Switch to Preview My Lists Add new list Se Smb Back to Ca…" at bounding box center [111, 208] width 223 height 360
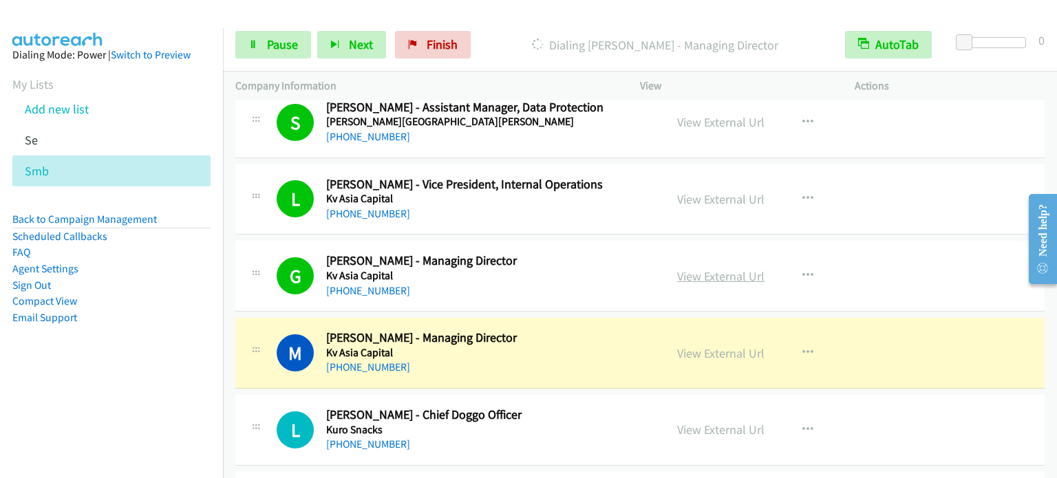
click at [730, 272] on link "View External Url" at bounding box center [720, 276] width 87 height 16
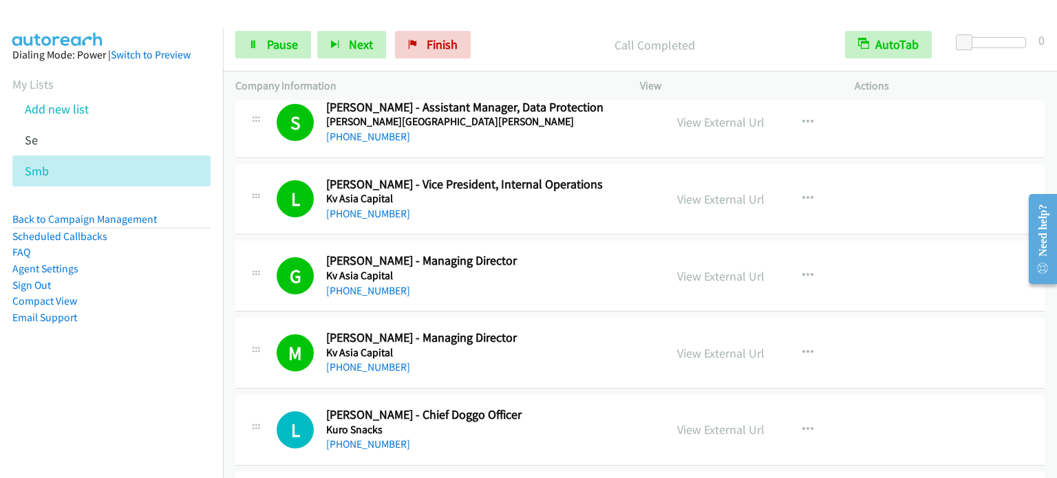
drag, startPoint x: 91, startPoint y: 347, endPoint x: 129, endPoint y: 305, distance: 56.5
click at [91, 347] on aside "Dialing Mode: Power | Switch to Preview My Lists Add new list Se Smb Back to Ca…" at bounding box center [111, 208] width 223 height 360
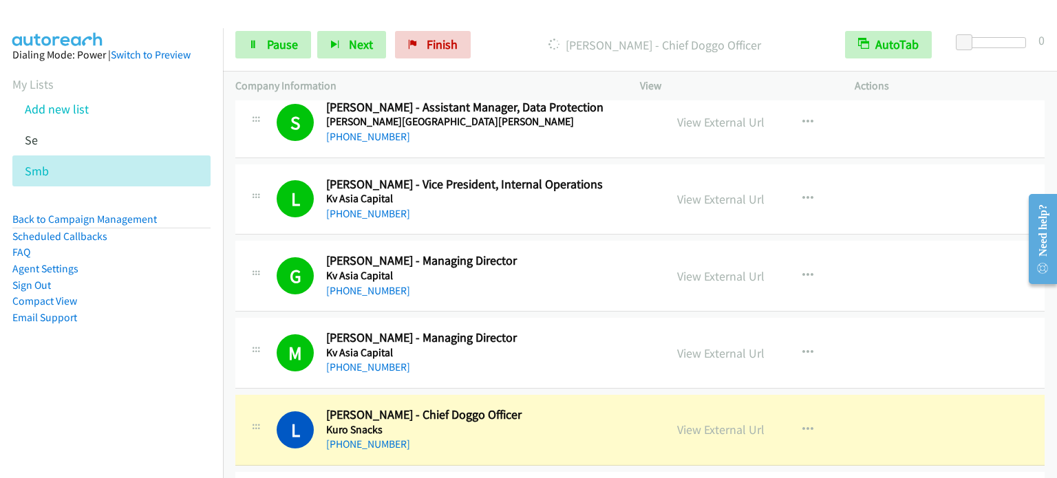
drag, startPoint x: 116, startPoint y: 396, endPoint x: 149, endPoint y: 321, distance: 81.3
click at [116, 396] on nav "Dialing Mode: Power | Switch to Preview My Lists Add new list Se Smb Back to Ca…" at bounding box center [112, 267] width 224 height 478
click at [286, 43] on span "Pause" at bounding box center [282, 44] width 31 height 16
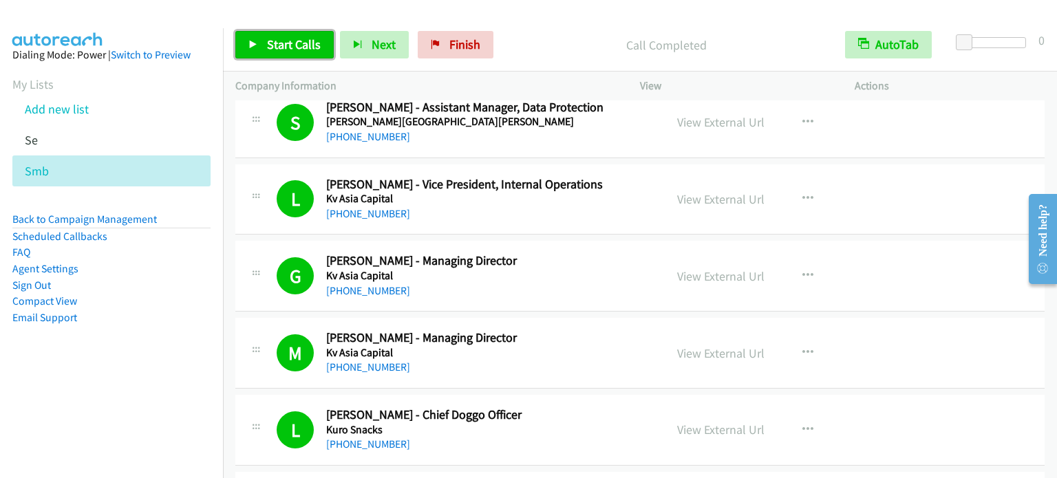
click at [297, 46] on span "Start Calls" at bounding box center [294, 44] width 54 height 16
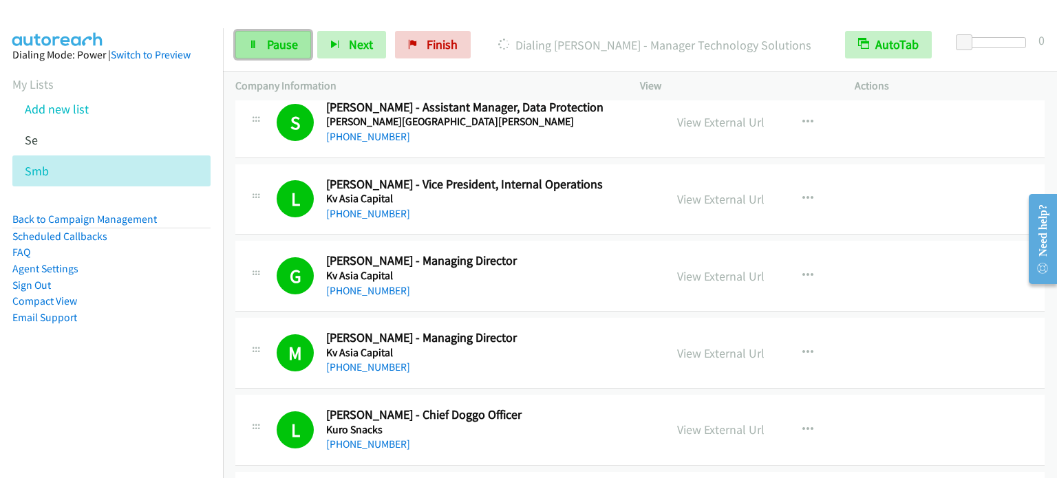
click at [293, 44] on span "Pause" at bounding box center [282, 44] width 31 height 16
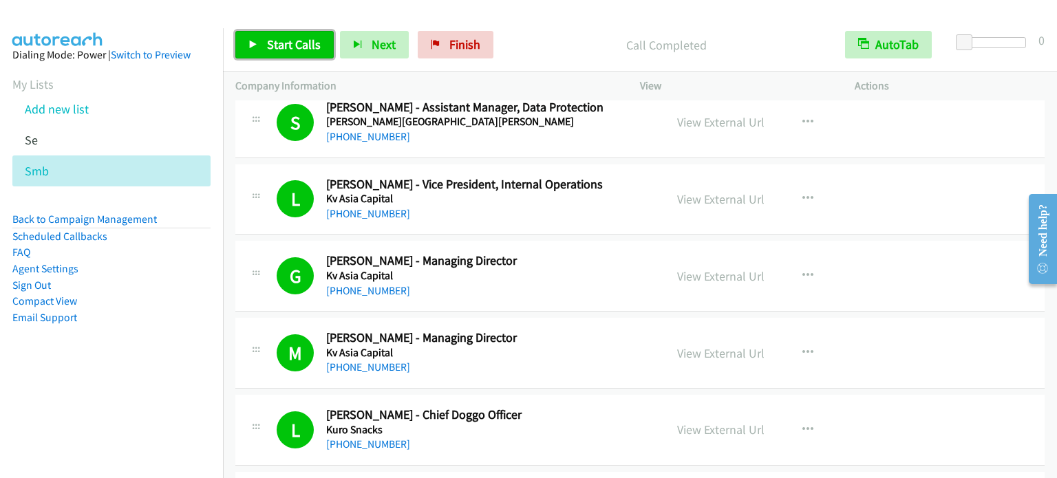
click at [294, 39] on span "Start Calls" at bounding box center [294, 44] width 54 height 16
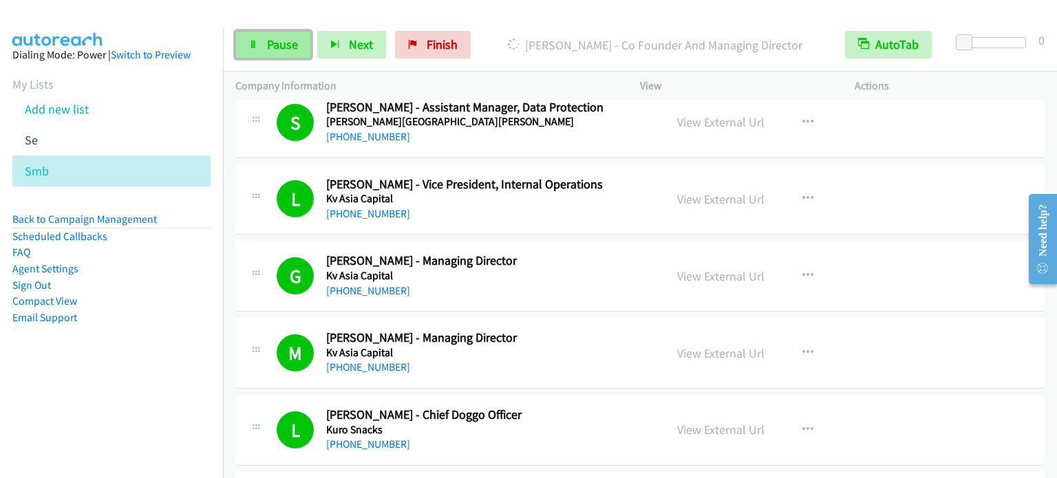
click at [270, 50] on span "Pause" at bounding box center [282, 44] width 31 height 16
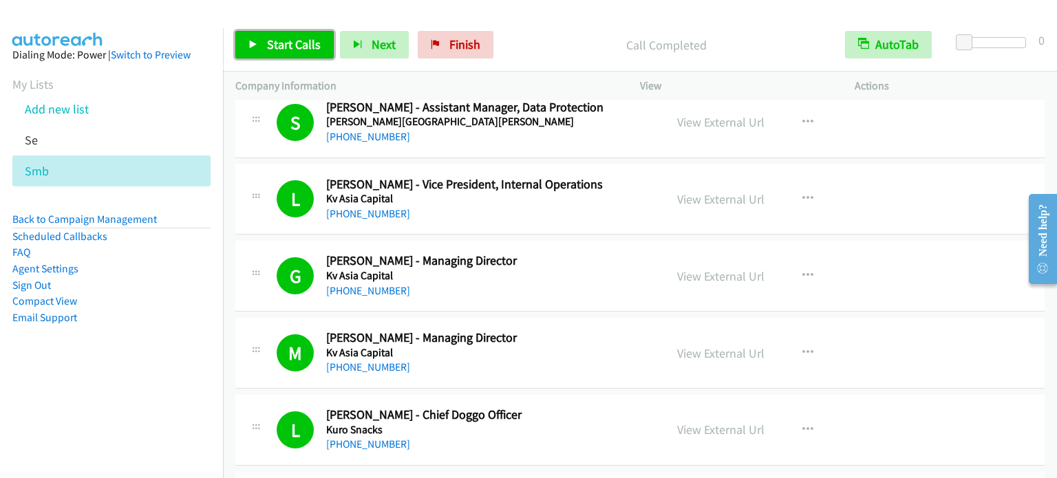
click at [305, 43] on span "Start Calls" at bounding box center [294, 44] width 54 height 16
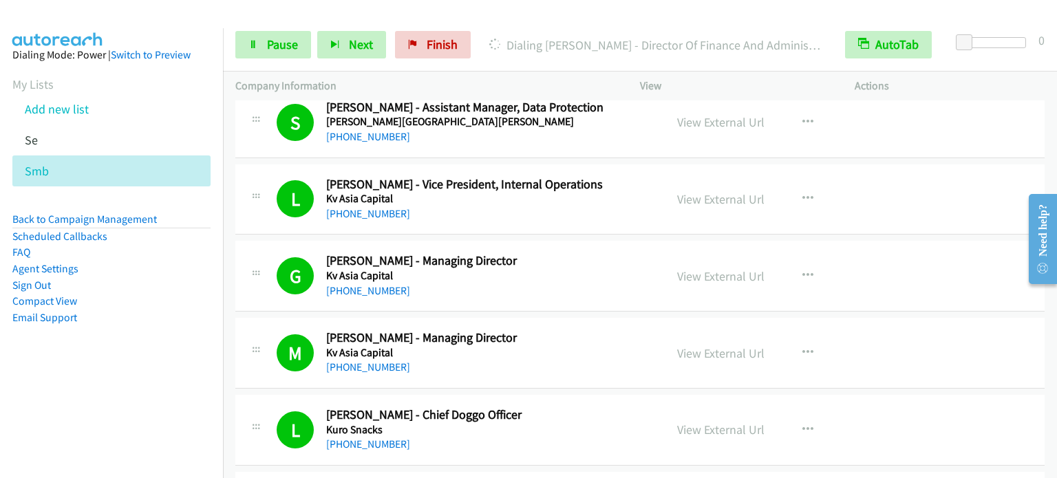
click at [173, 336] on aside "Dialing Mode: Power | Switch to Preview My Lists Add new list Se Smb Back to Ca…" at bounding box center [111, 208] width 223 height 360
click at [275, 39] on span "Pause" at bounding box center [282, 44] width 31 height 16
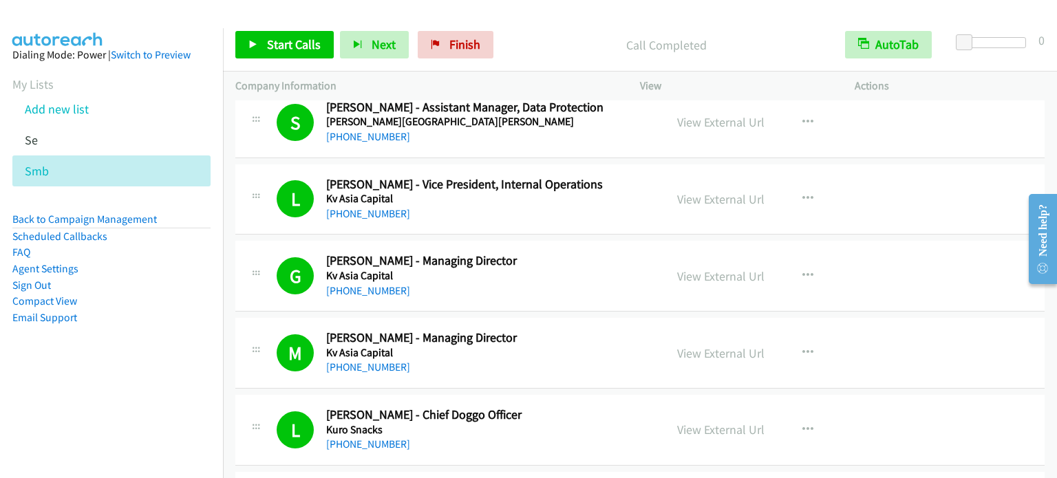
drag, startPoint x: 181, startPoint y: 332, endPoint x: 307, endPoint y: 115, distance: 251.2
click at [181, 332] on aside "Dialing Mode: Power | Switch to Preview My Lists Add new list Se Smb Back to Ca…" at bounding box center [111, 208] width 223 height 360
click at [170, 333] on aside "Dialing Mode: Power | Switch to Preview My Lists Add new list Se Smb Back to Ca…" at bounding box center [111, 208] width 223 height 360
click at [288, 43] on span "Start Calls" at bounding box center [294, 44] width 54 height 16
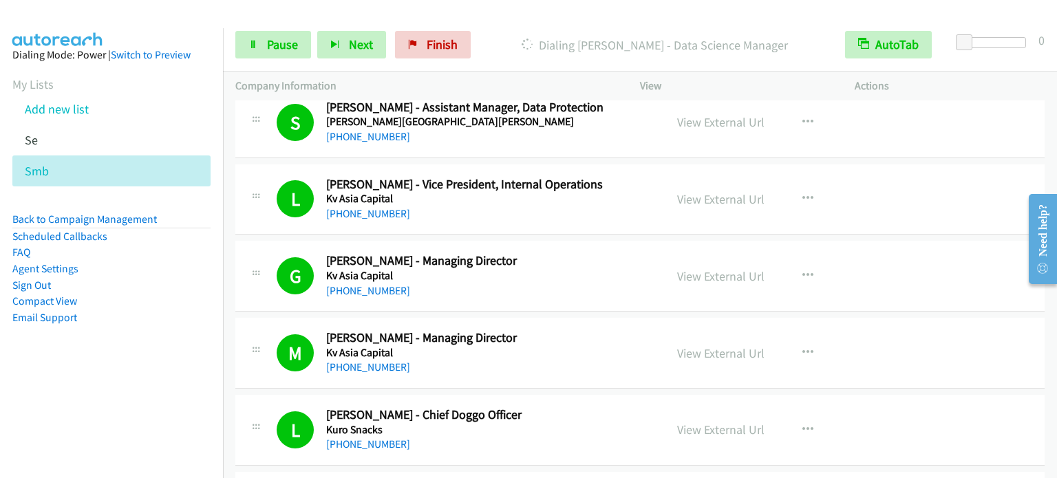
click at [195, 331] on aside "Dialing Mode: Power | Switch to Preview My Lists Add new list Se Smb Back to Ca…" at bounding box center [111, 208] width 223 height 360
click at [257, 43] on icon at bounding box center [253, 46] width 10 height 10
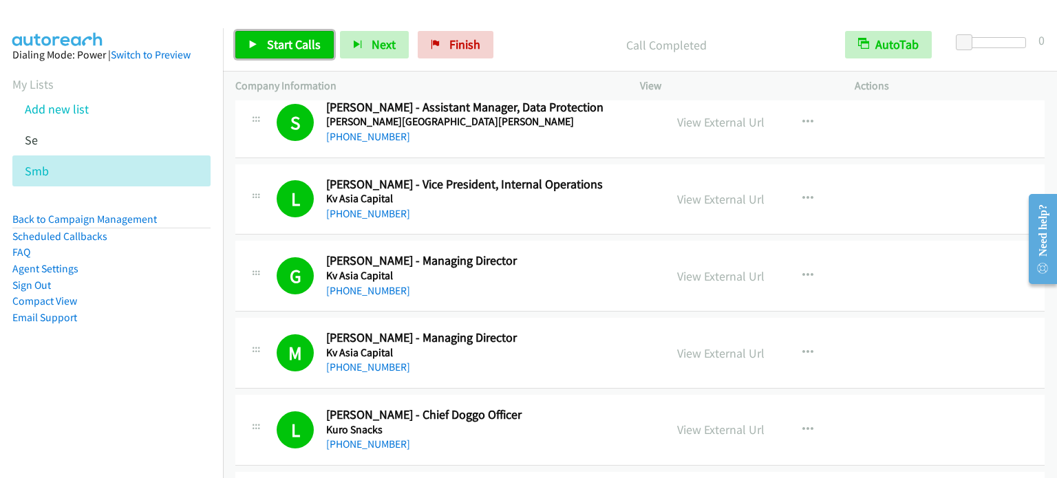
click at [296, 36] on span "Start Calls" at bounding box center [294, 44] width 54 height 16
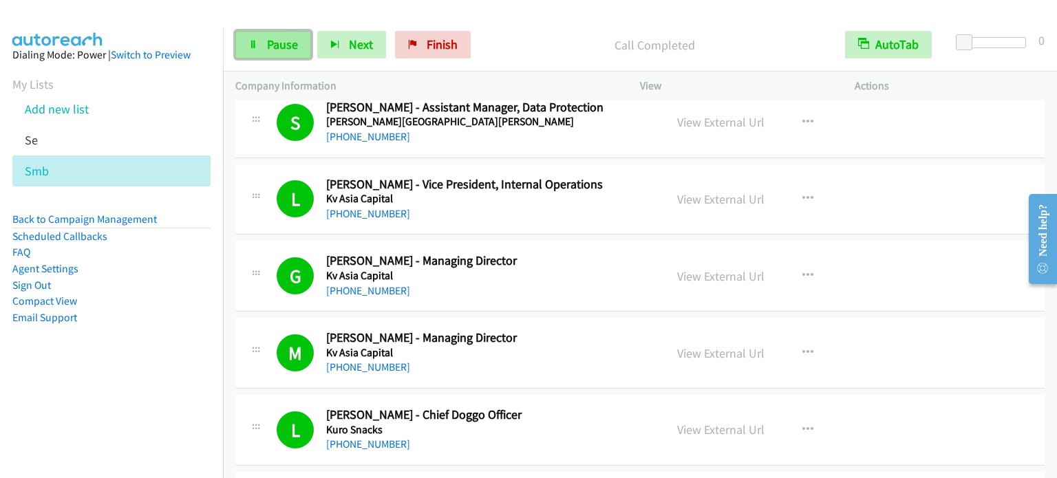
click at [286, 37] on span "Pause" at bounding box center [282, 44] width 31 height 16
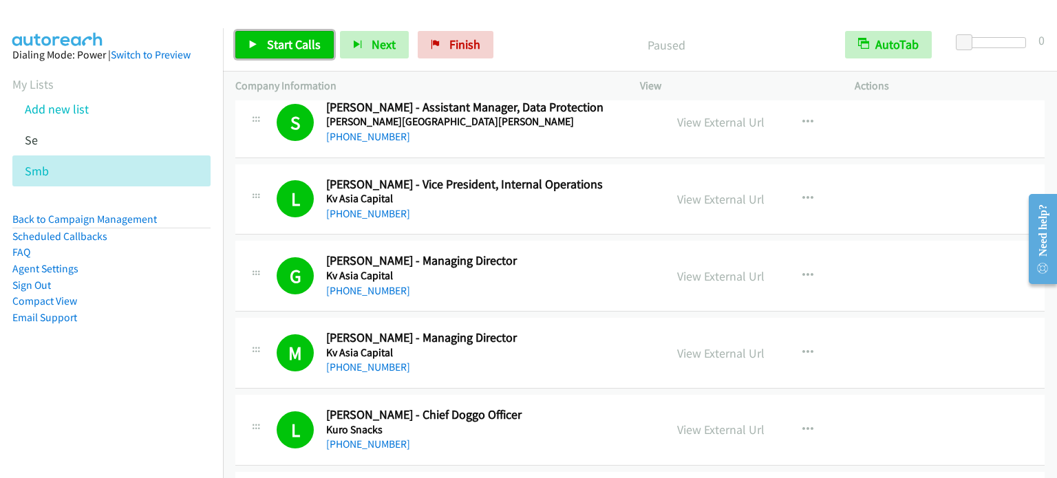
click at [287, 43] on span "Start Calls" at bounding box center [294, 44] width 54 height 16
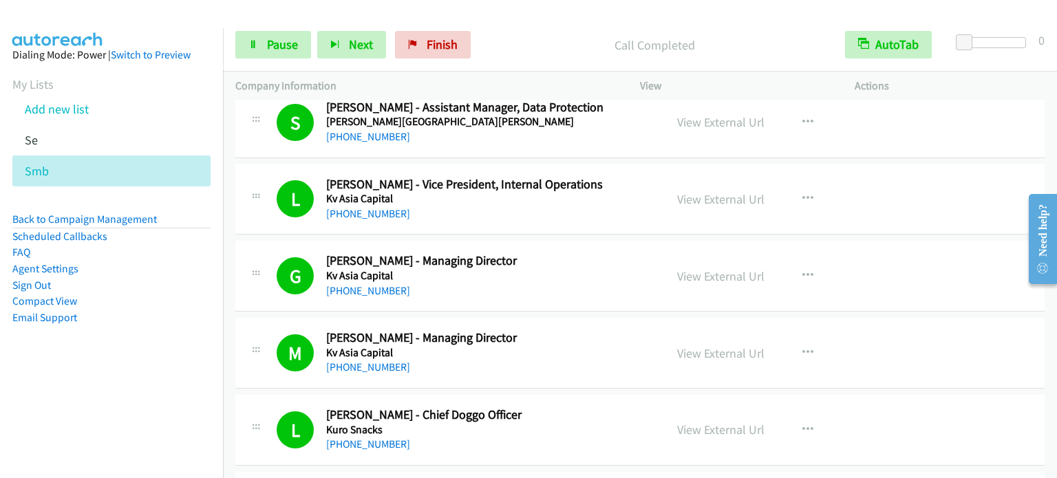
click at [203, 323] on aside "Dialing Mode: Power | Switch to Preview My Lists Add new list Se Smb Back to Ca…" at bounding box center [111, 208] width 223 height 360
click at [267, 45] on span "Pause" at bounding box center [282, 44] width 31 height 16
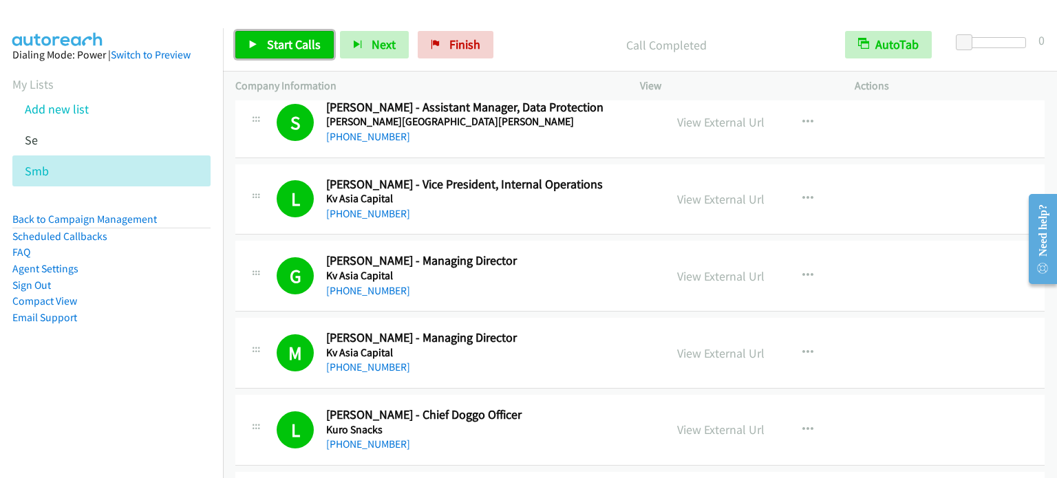
click at [308, 41] on span "Start Calls" at bounding box center [294, 44] width 54 height 16
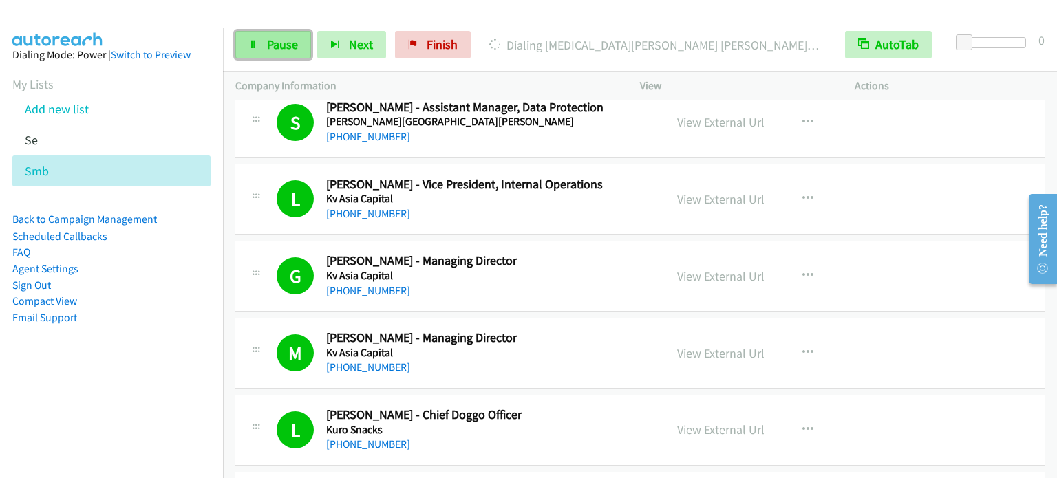
click at [281, 39] on span "Pause" at bounding box center [282, 44] width 31 height 16
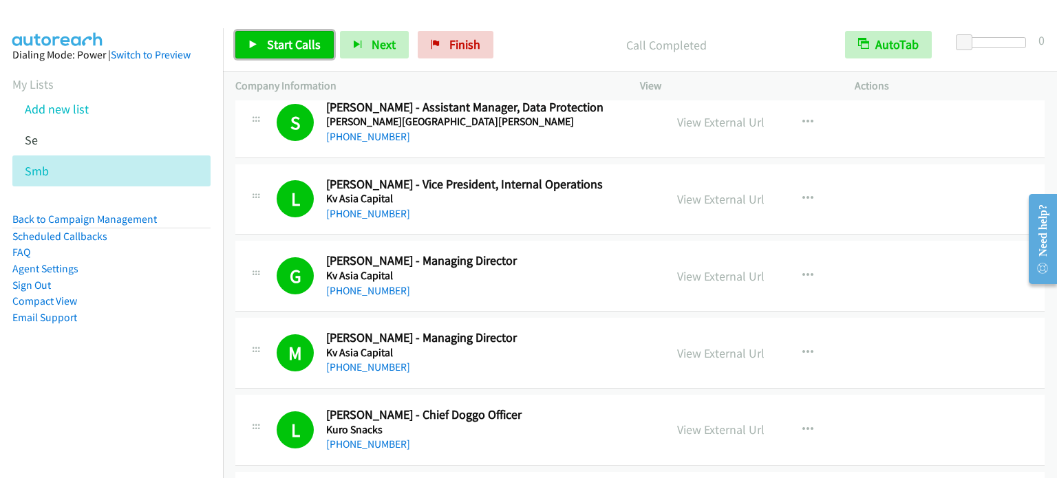
click at [289, 41] on span "Start Calls" at bounding box center [294, 44] width 54 height 16
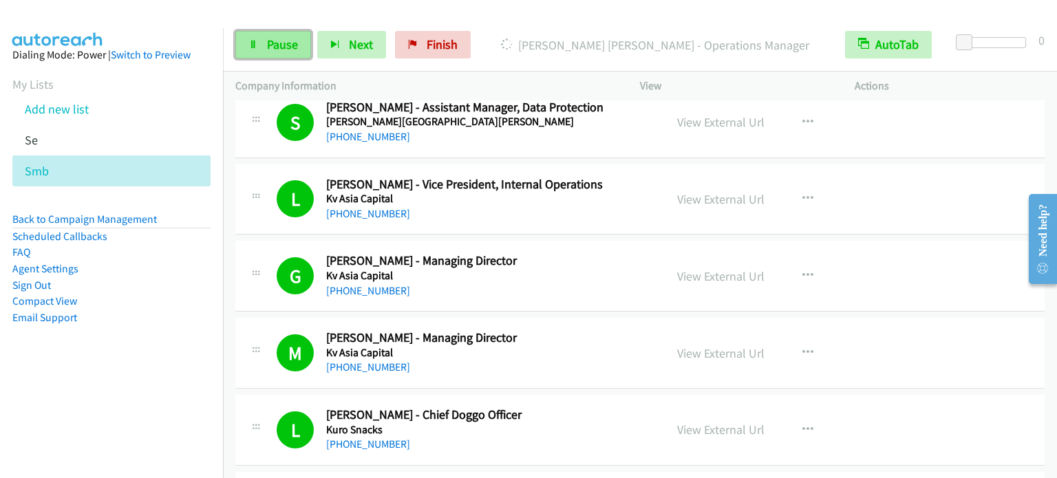
click at [288, 41] on span "Pause" at bounding box center [282, 44] width 31 height 16
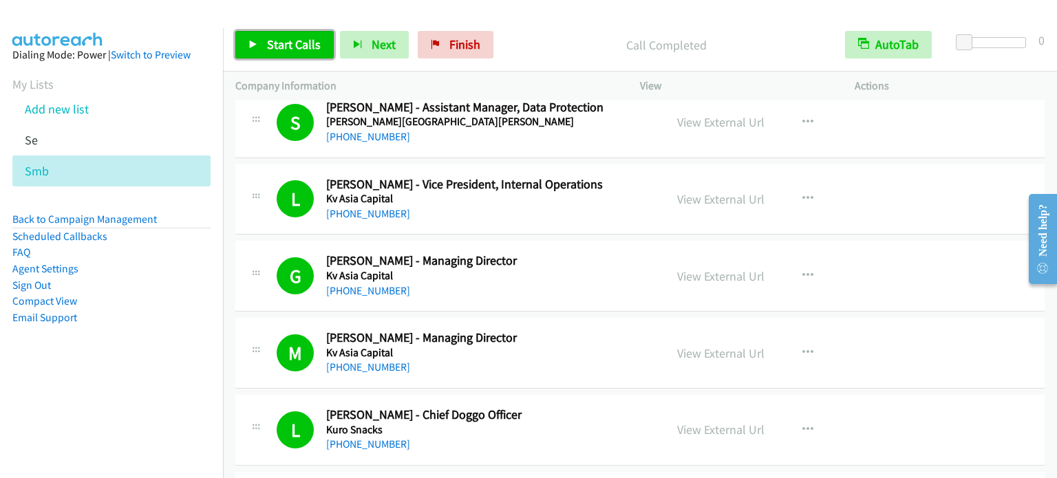
click at [299, 43] on span "Start Calls" at bounding box center [294, 44] width 54 height 16
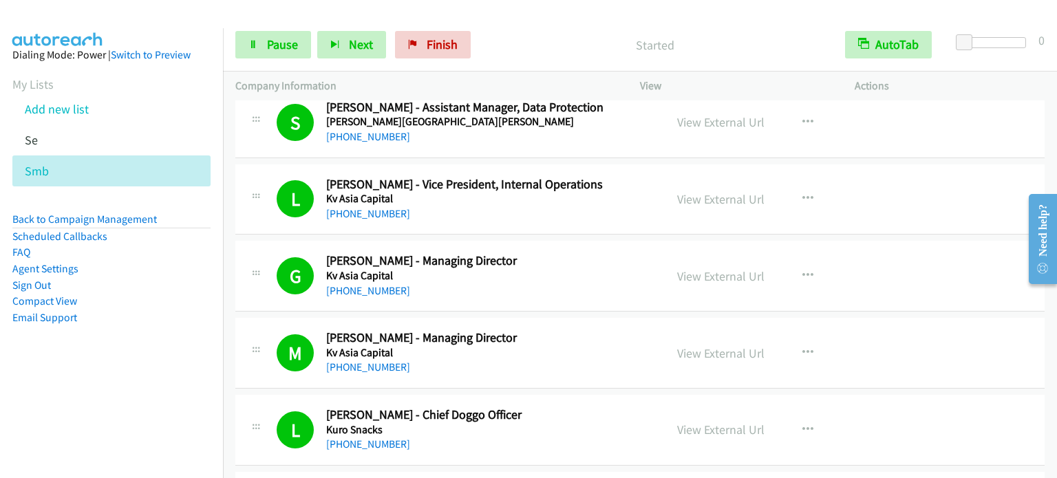
click at [174, 363] on aside "Dialing Mode: Power | Switch to Preview My Lists Add new list Se Smb Back to Ca…" at bounding box center [111, 208] width 223 height 360
drag, startPoint x: 292, startPoint y: 42, endPoint x: 376, endPoint y: 8, distance: 91.1
click at [292, 43] on span "Pause" at bounding box center [282, 44] width 31 height 16
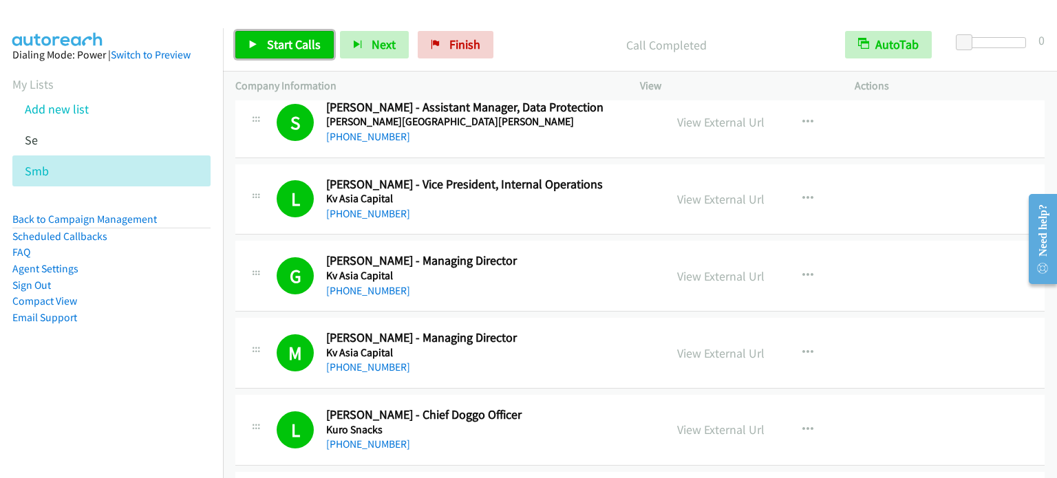
click at [293, 43] on span "Start Calls" at bounding box center [294, 44] width 54 height 16
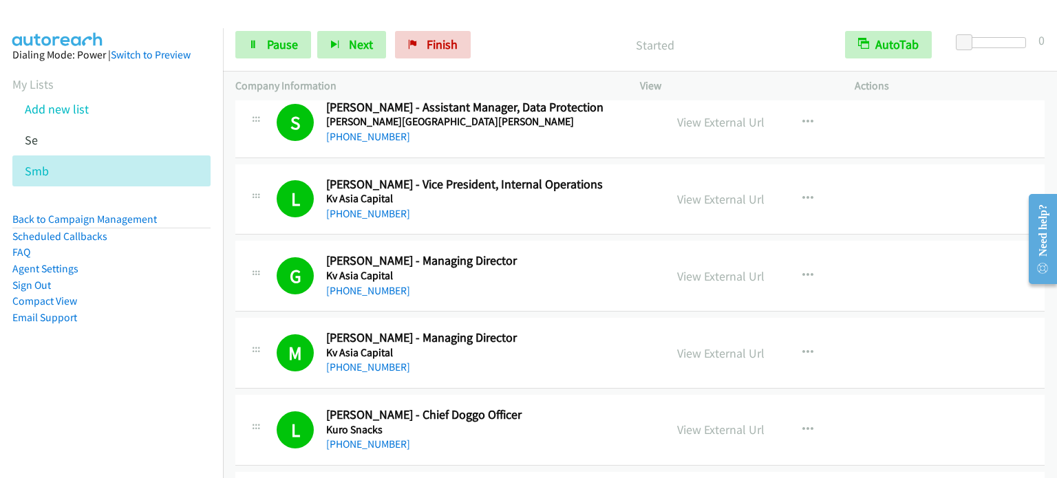
drag, startPoint x: 128, startPoint y: 386, endPoint x: 132, endPoint y: 379, distance: 8.0
click at [128, 386] on aside "Dialing Mode: Power | Switch to Preview My Lists Add new list Se Smb Back to Ca…" at bounding box center [111, 208] width 223 height 360
click at [277, 40] on span "Pause" at bounding box center [282, 44] width 31 height 16
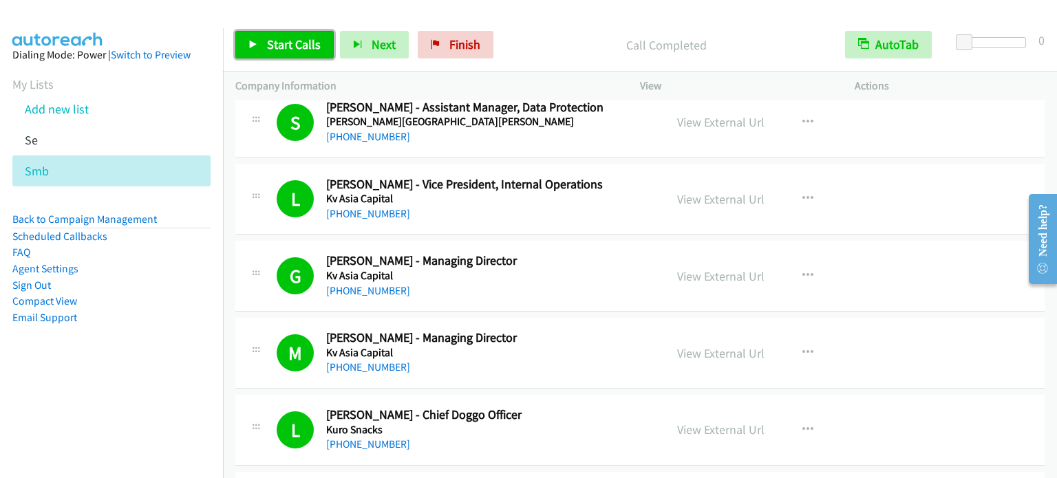
click at [305, 40] on span "Start Calls" at bounding box center [294, 44] width 54 height 16
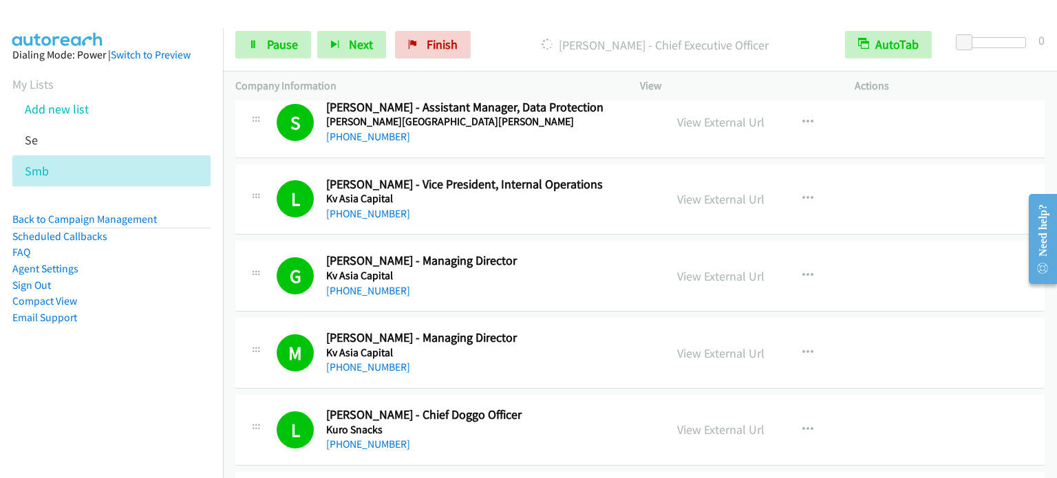
click at [119, 384] on aside "Dialing Mode: Power | Switch to Preview My Lists Add new list Se Smb Back to Ca…" at bounding box center [111, 208] width 223 height 360
click at [288, 41] on span "Pause" at bounding box center [282, 44] width 31 height 16
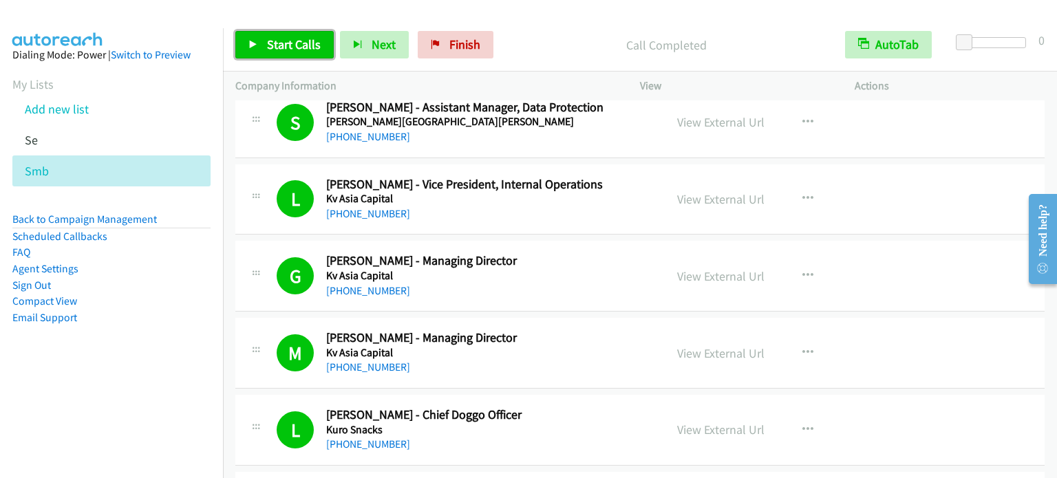
click at [281, 50] on span "Start Calls" at bounding box center [294, 44] width 54 height 16
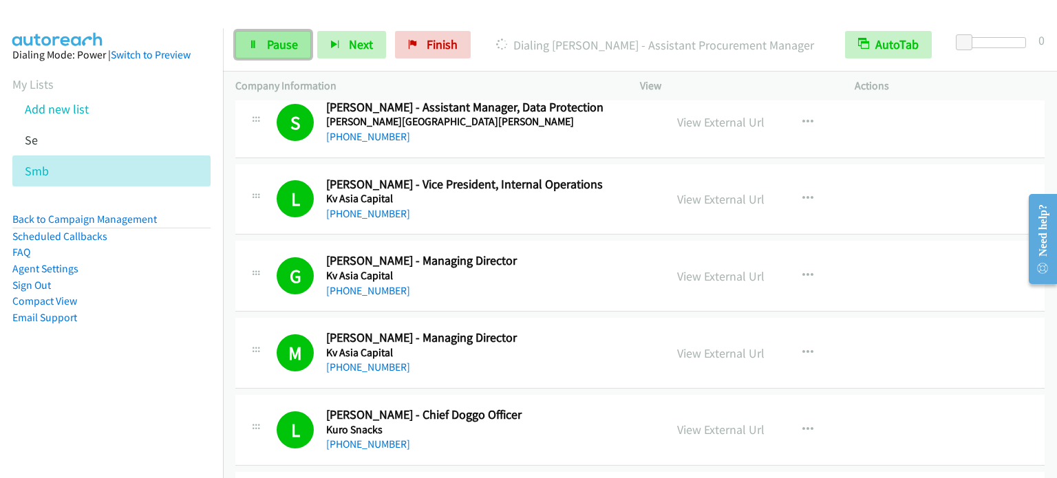
click at [271, 44] on span "Pause" at bounding box center [282, 44] width 31 height 16
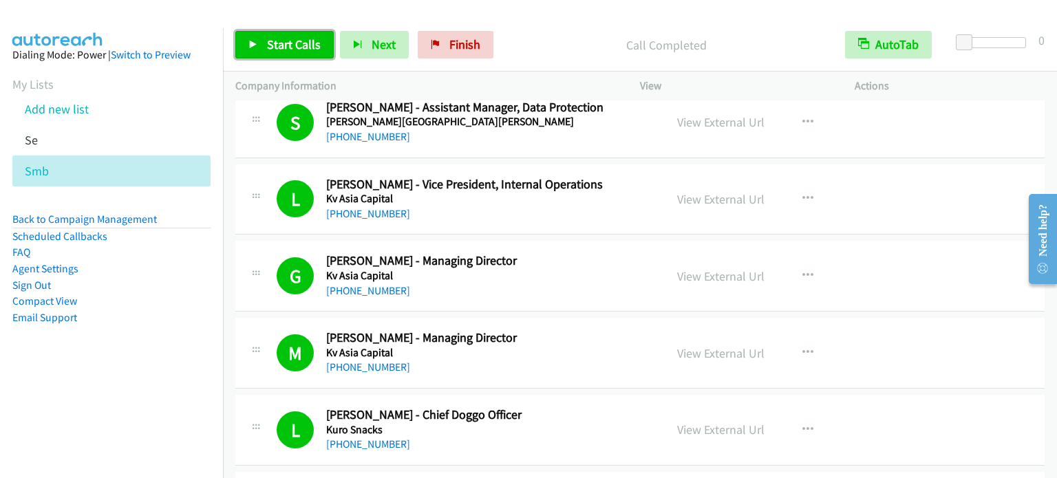
click at [301, 41] on span "Start Calls" at bounding box center [294, 44] width 54 height 16
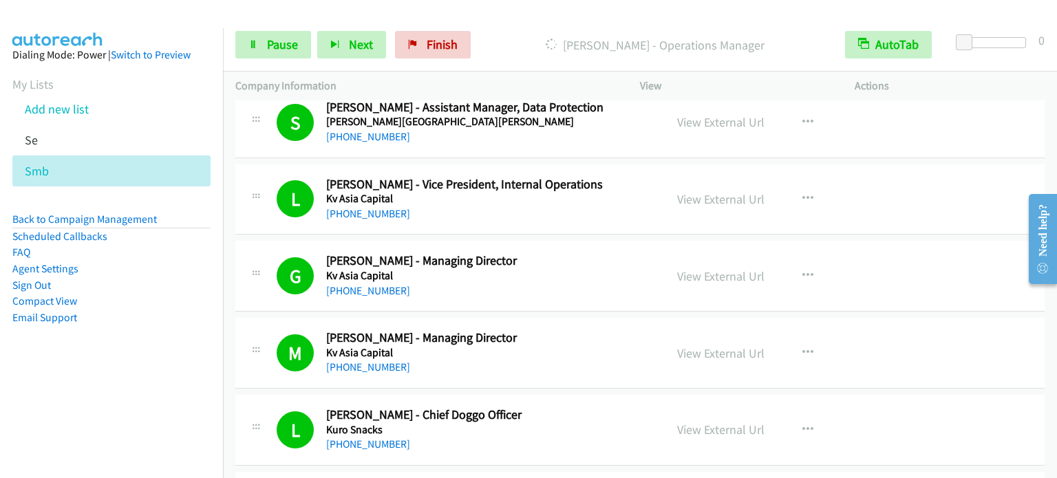
click at [140, 364] on aside "Dialing Mode: Power | Switch to Preview My Lists Add new list Se Smb Back to Ca…" at bounding box center [111, 208] width 223 height 360
click at [269, 49] on span "Pause" at bounding box center [282, 44] width 31 height 16
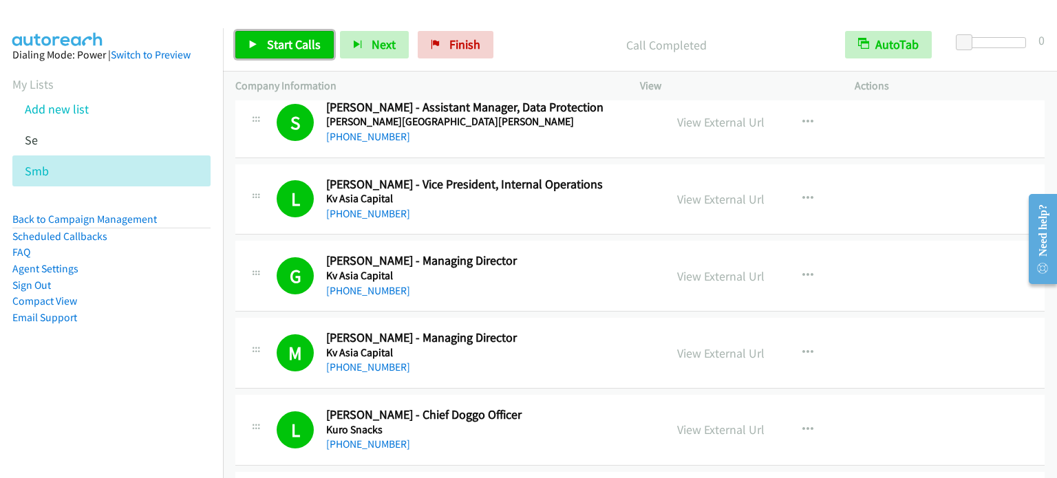
click at [304, 41] on span "Start Calls" at bounding box center [294, 44] width 54 height 16
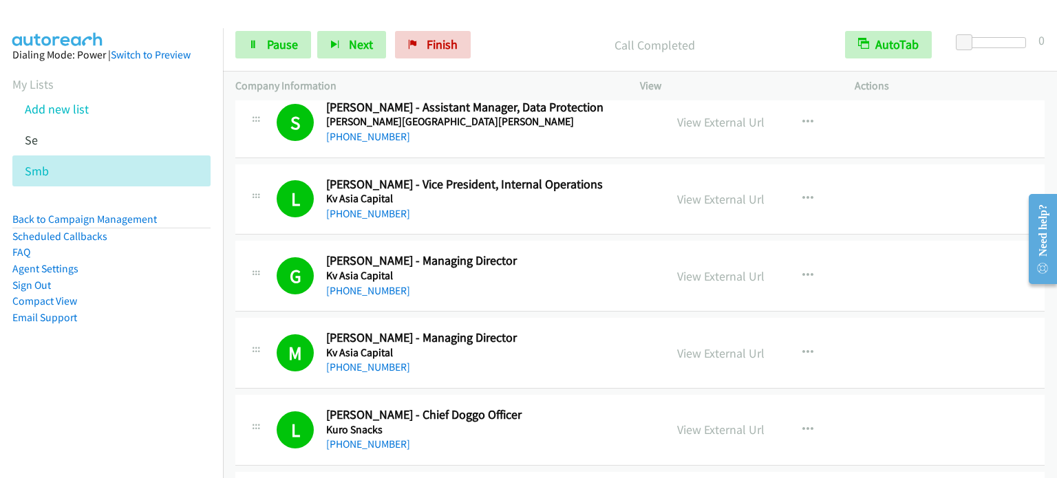
drag, startPoint x: 162, startPoint y: 328, endPoint x: 462, endPoint y: 15, distance: 433.1
click at [165, 325] on aside "Dialing Mode: Power | Switch to Preview My Lists Add new list Se Smb Back to Ca…" at bounding box center [111, 208] width 223 height 360
click at [291, 47] on span "Pause" at bounding box center [282, 44] width 31 height 16
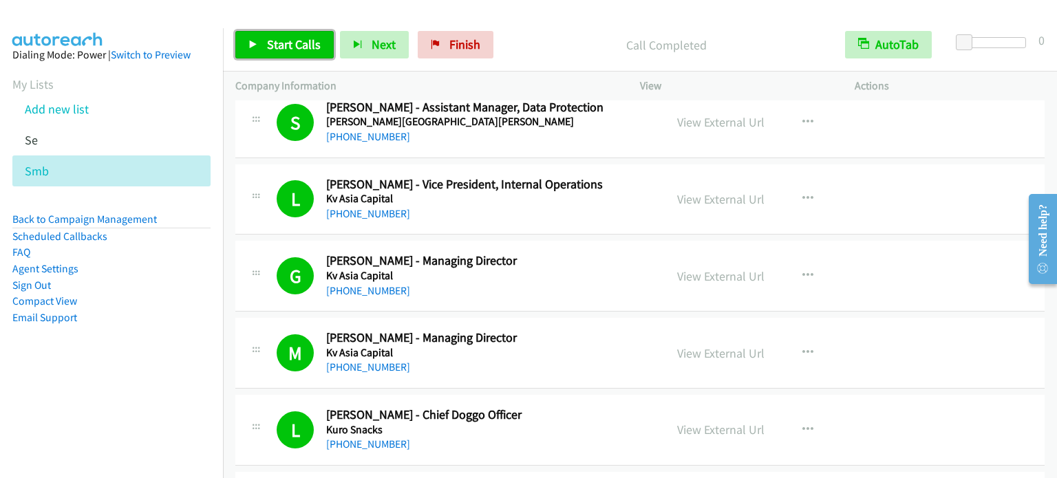
click at [310, 42] on span "Start Calls" at bounding box center [294, 44] width 54 height 16
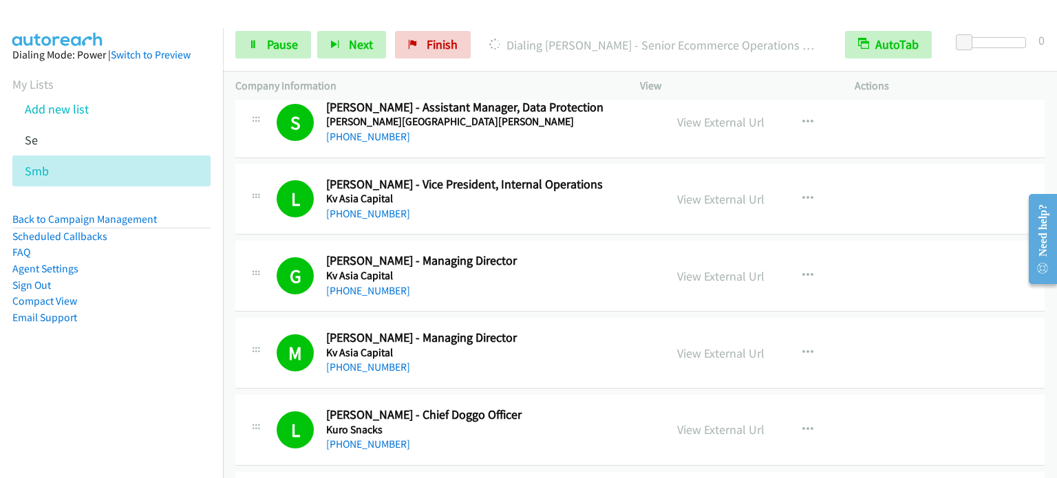
click at [151, 358] on aside "Dialing Mode: Power | Switch to Preview My Lists Add new list Se Smb Back to Ca…" at bounding box center [111, 208] width 223 height 360
click at [260, 43] on link "Pause" at bounding box center [273, 45] width 76 height 28
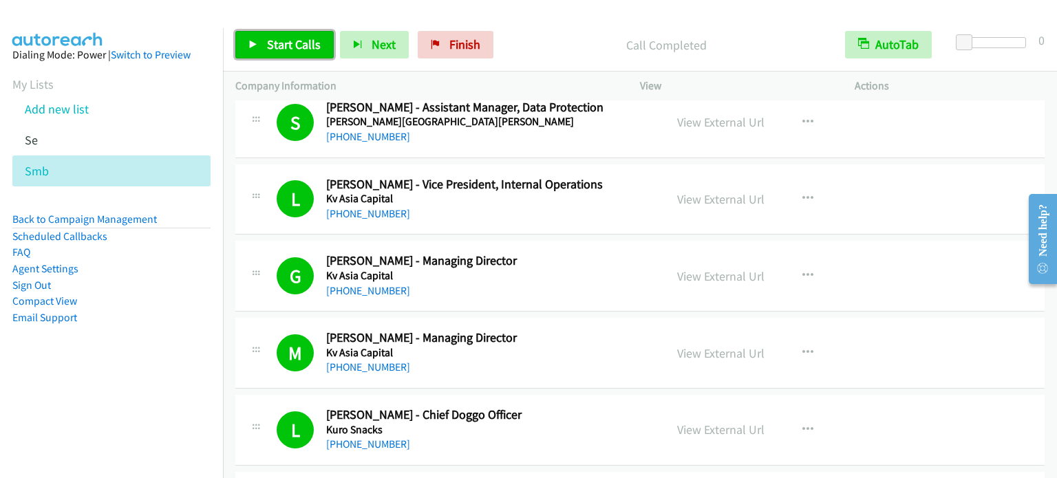
click at [297, 44] on span "Start Calls" at bounding box center [294, 44] width 54 height 16
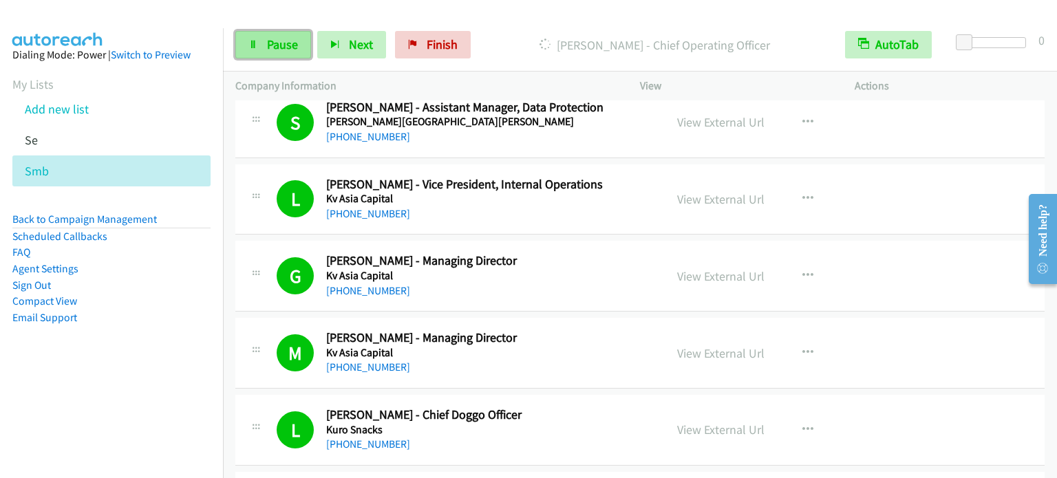
click at [292, 44] on span "Pause" at bounding box center [282, 44] width 31 height 16
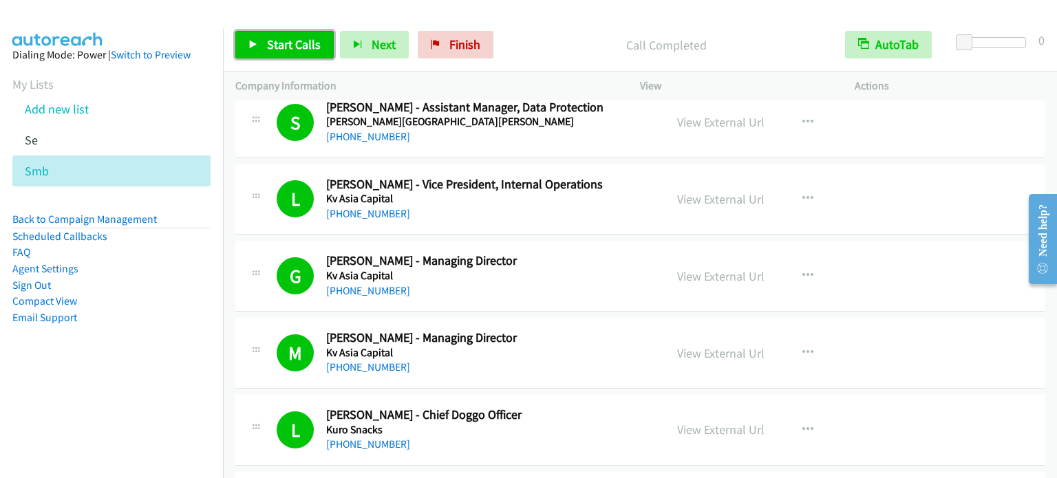
click at [273, 45] on span "Start Calls" at bounding box center [294, 44] width 54 height 16
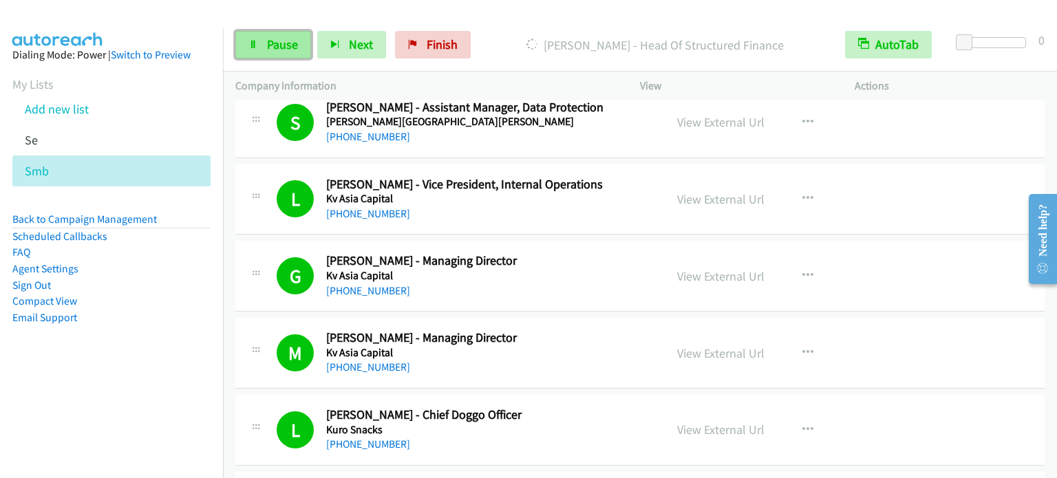
click at [274, 51] on span "Pause" at bounding box center [282, 44] width 31 height 16
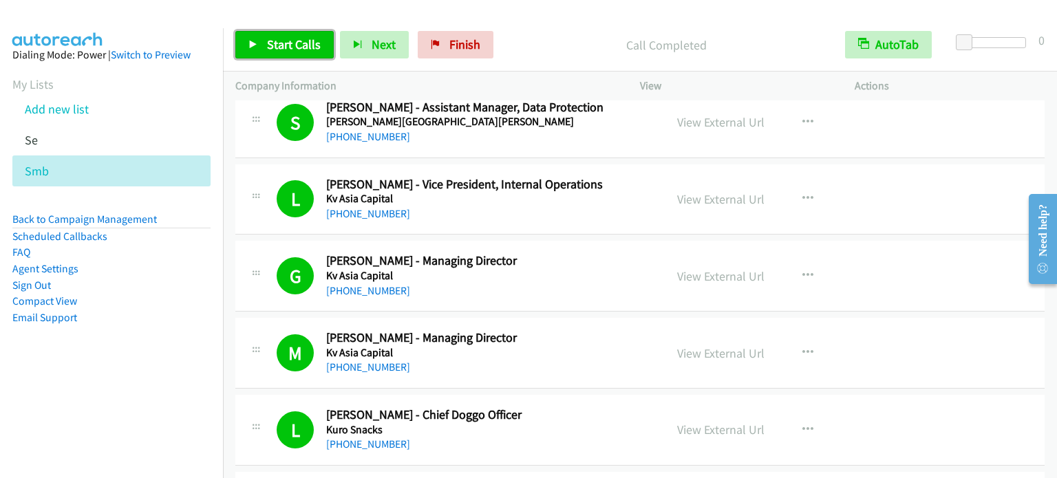
click at [281, 43] on span "Start Calls" at bounding box center [294, 44] width 54 height 16
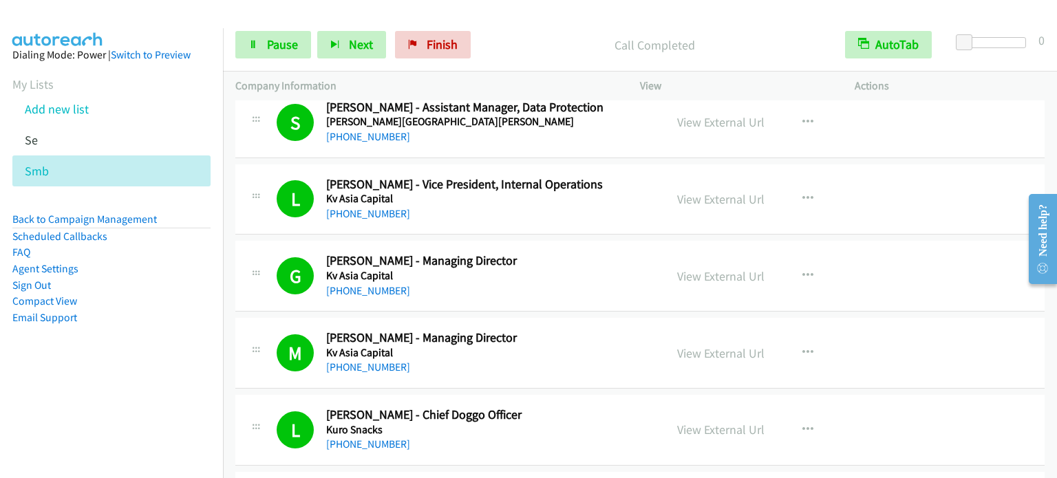
click at [152, 323] on li "Email Support" at bounding box center [111, 318] width 198 height 17
click at [287, 43] on span "Pause" at bounding box center [282, 44] width 31 height 16
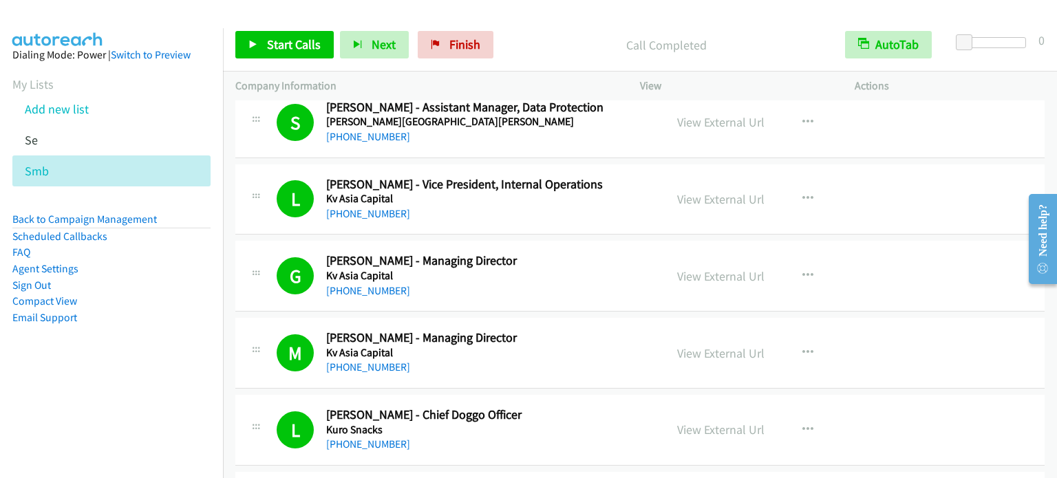
drag, startPoint x: 168, startPoint y: 398, endPoint x: 204, endPoint y: 386, distance: 37.6
click at [173, 398] on nav "Dialing Mode: Power | Switch to Preview My Lists Add new list Se Smb Back to Ca…" at bounding box center [112, 267] width 224 height 478
click at [126, 302] on li "Compact View" at bounding box center [111, 301] width 198 height 17
click at [285, 44] on span "Start Calls" at bounding box center [294, 44] width 54 height 16
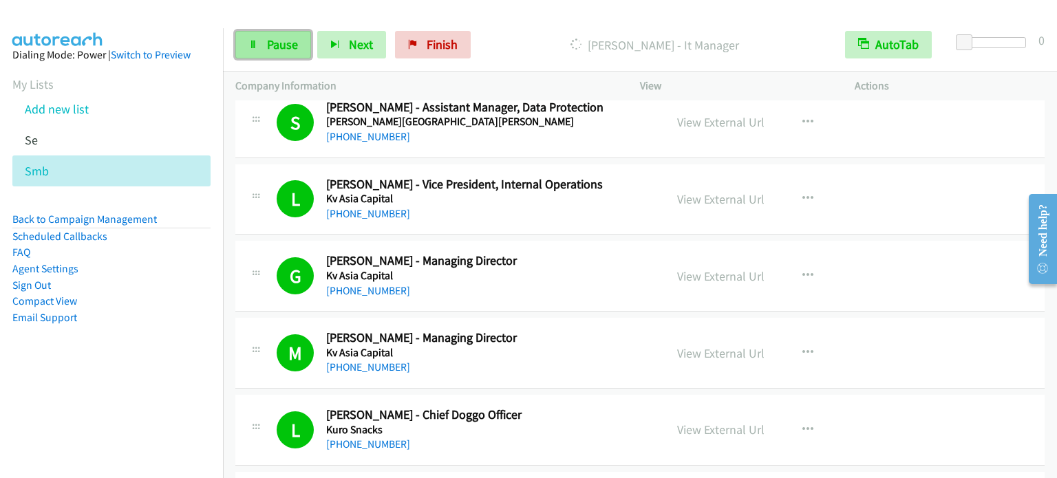
click at [251, 46] on icon at bounding box center [253, 46] width 10 height 10
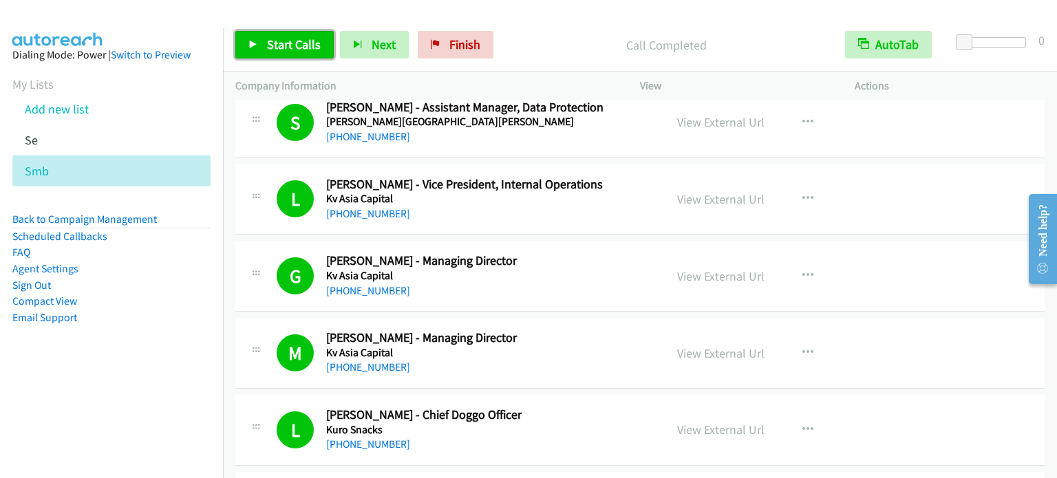
click at [297, 41] on span "Start Calls" at bounding box center [294, 44] width 54 height 16
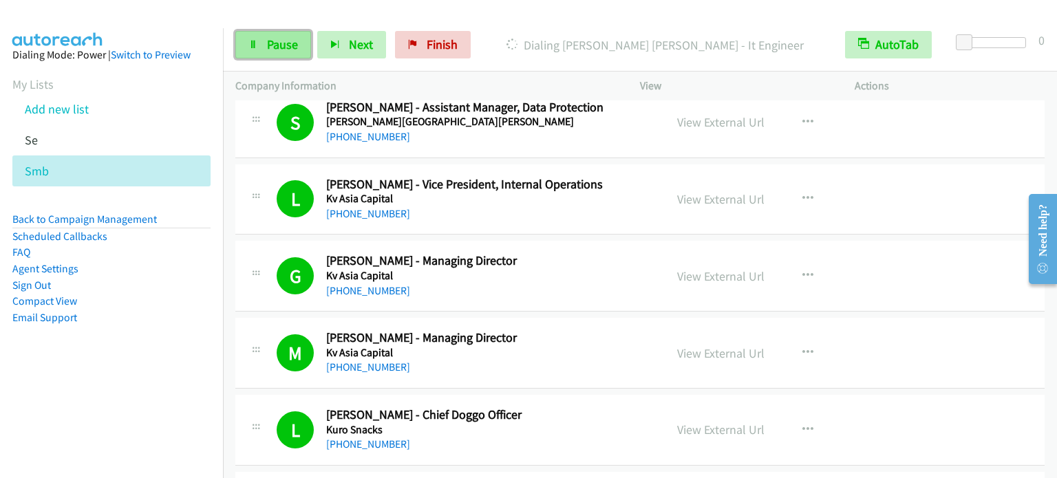
click at [248, 52] on link "Pause" at bounding box center [273, 45] width 76 height 28
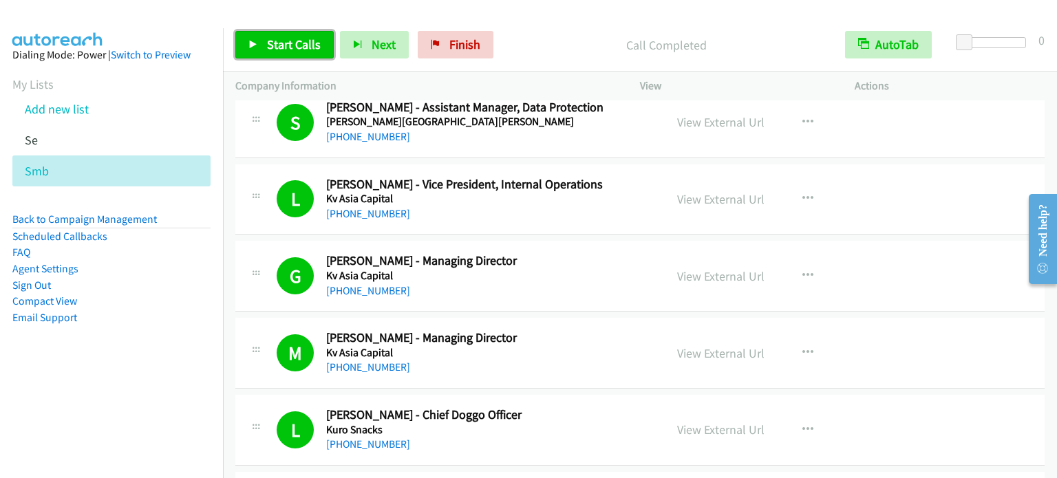
click at [308, 38] on span "Start Calls" at bounding box center [294, 44] width 54 height 16
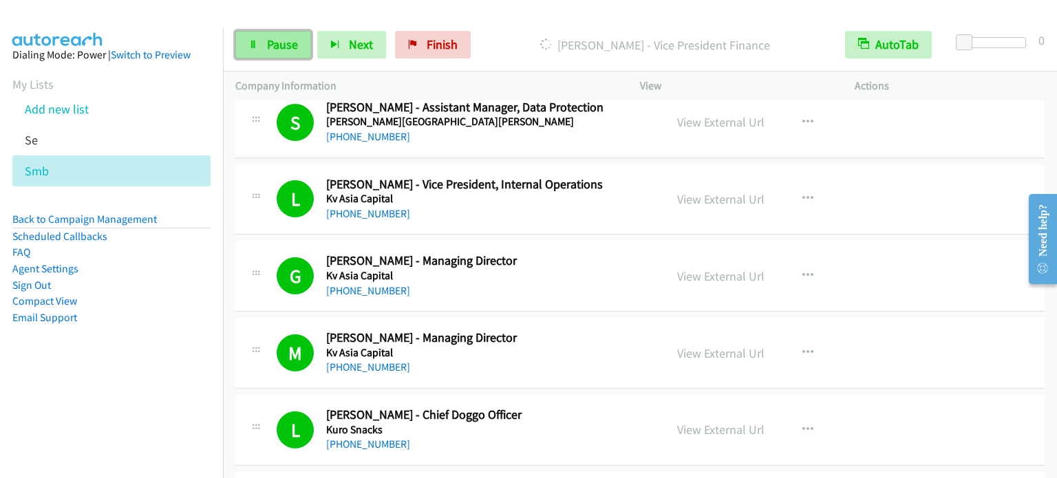
click at [281, 44] on span "Pause" at bounding box center [282, 44] width 31 height 16
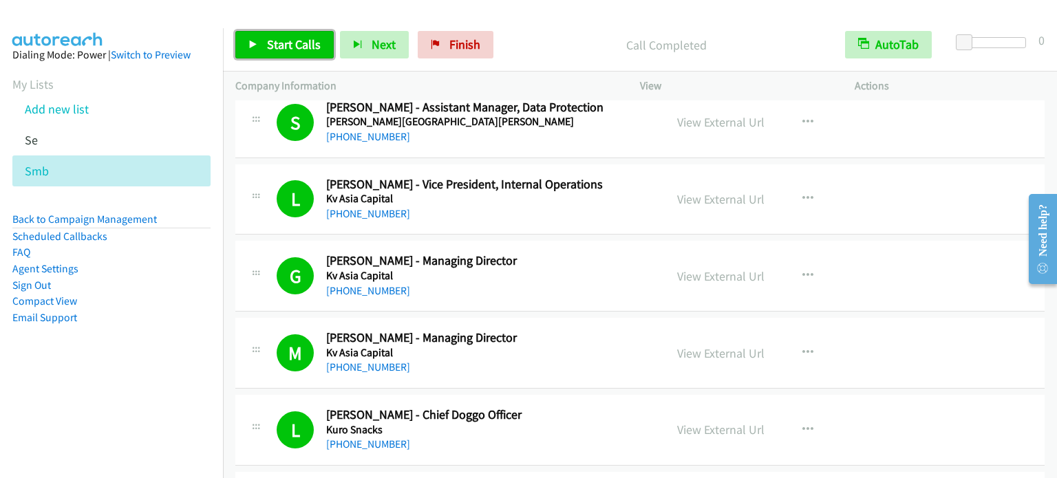
click at [293, 40] on span "Start Calls" at bounding box center [294, 44] width 54 height 16
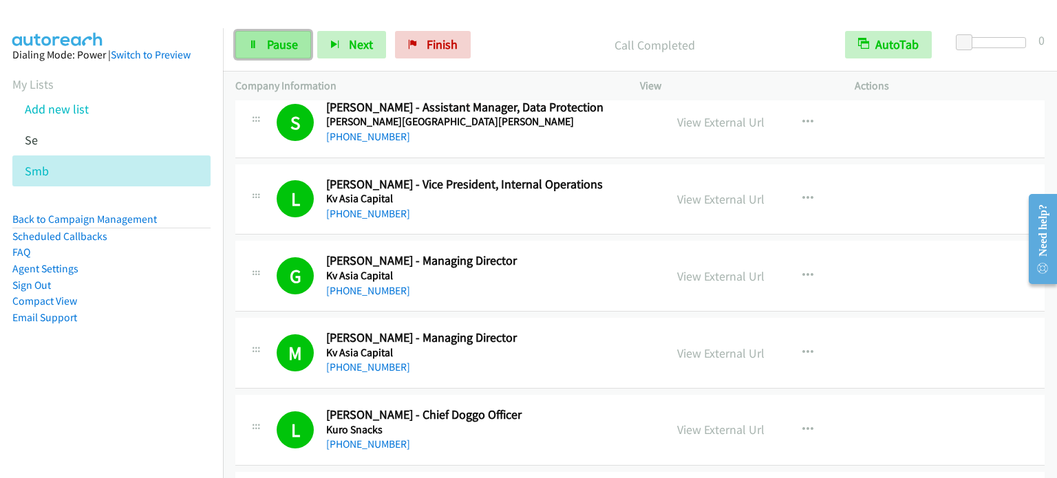
click at [264, 46] on link "Pause" at bounding box center [273, 45] width 76 height 28
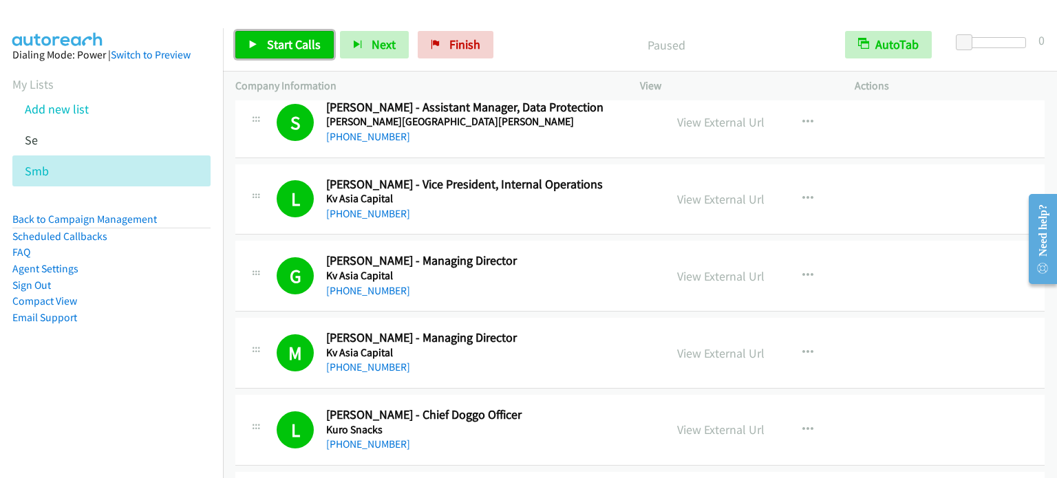
click at [268, 47] on span "Start Calls" at bounding box center [294, 44] width 54 height 16
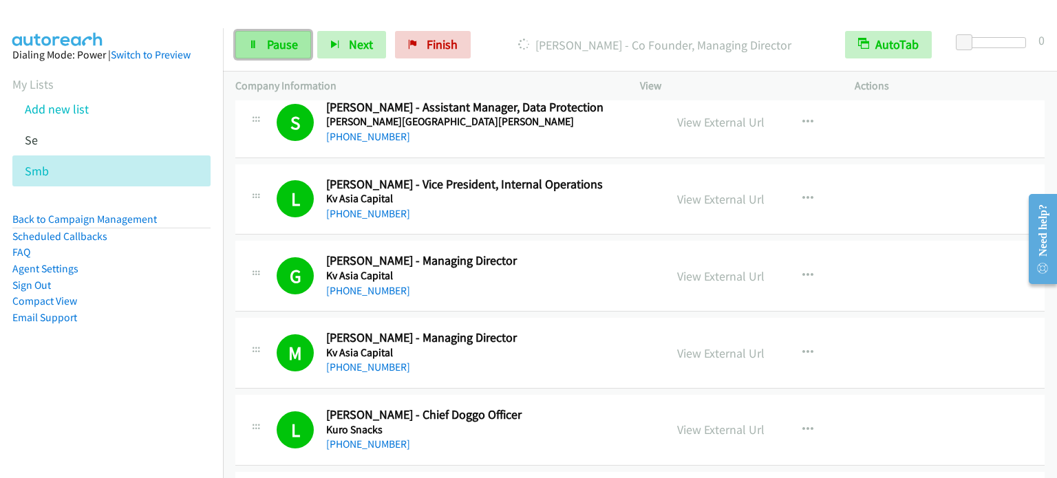
click at [278, 47] on span "Pause" at bounding box center [282, 44] width 31 height 16
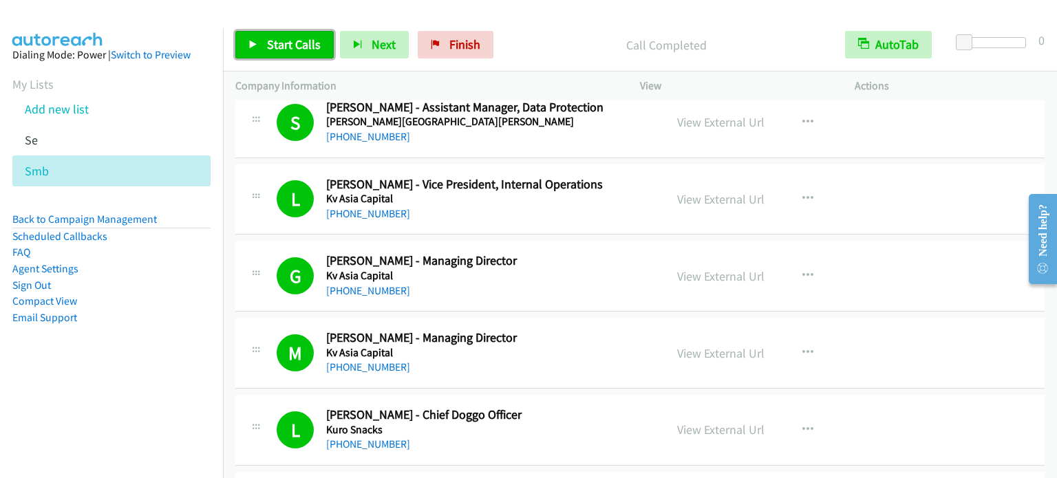
click at [290, 43] on span "Start Calls" at bounding box center [294, 44] width 54 height 16
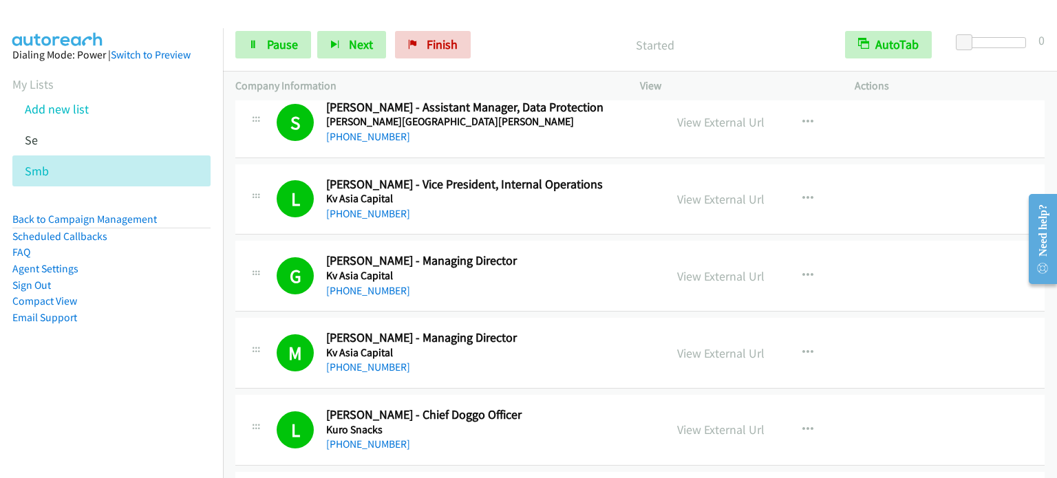
click at [165, 311] on li "Email Support" at bounding box center [111, 318] width 198 height 17
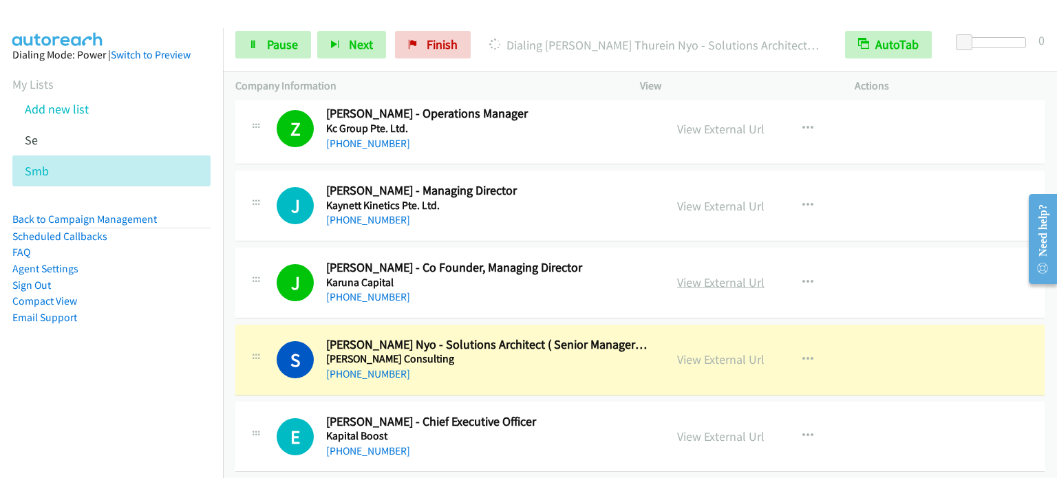
click at [720, 275] on link "View External Url" at bounding box center [720, 283] width 87 height 16
click at [288, 50] on span "Pause" at bounding box center [282, 44] width 31 height 16
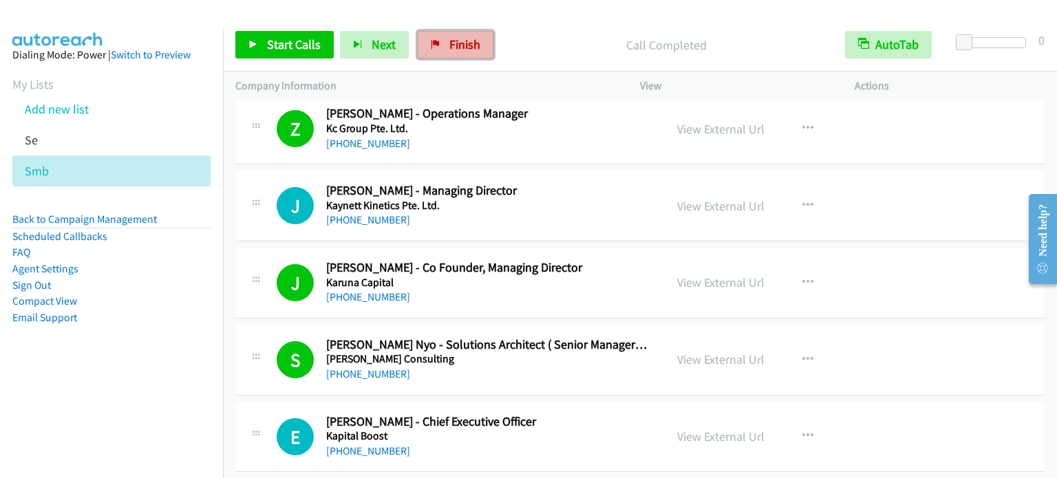
click at [456, 34] on link "Finish" at bounding box center [456, 45] width 76 height 28
